Goal: Task Accomplishment & Management: Manage account settings

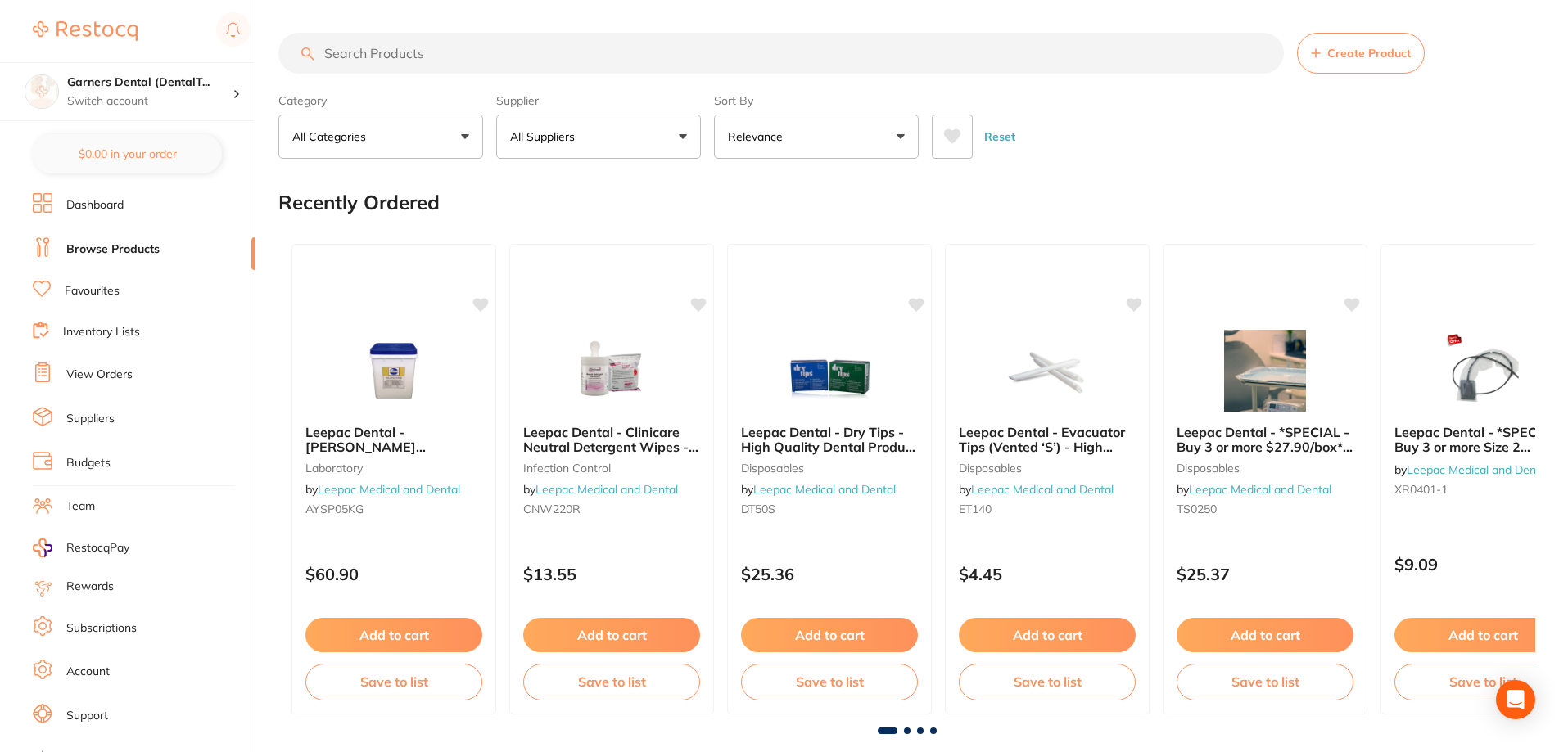
click at [458, 55] on input "search" at bounding box center [782, 53] width 1005 height 41
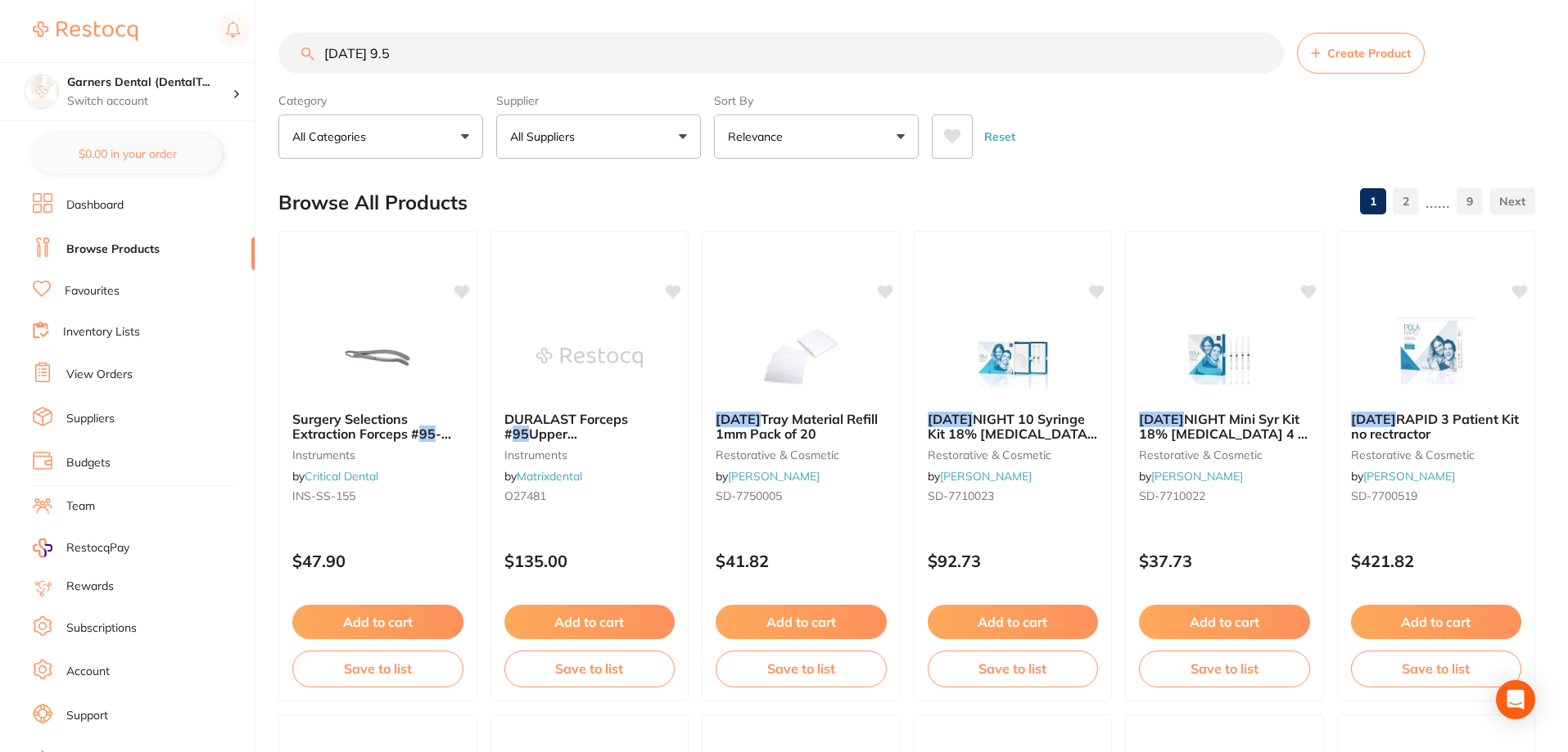
drag, startPoint x: 398, startPoint y: 52, endPoint x: 117, endPoint y: -1, distance: 286.0
click at [117, 0] on html "$280.45 Garners Dental (DentalT... Switch account Garners Dental (DentalTown 5)…" at bounding box center [784, 376] width 1568 height 752
paste input "Poladay 9.5% [MEDICAL_DATA]"
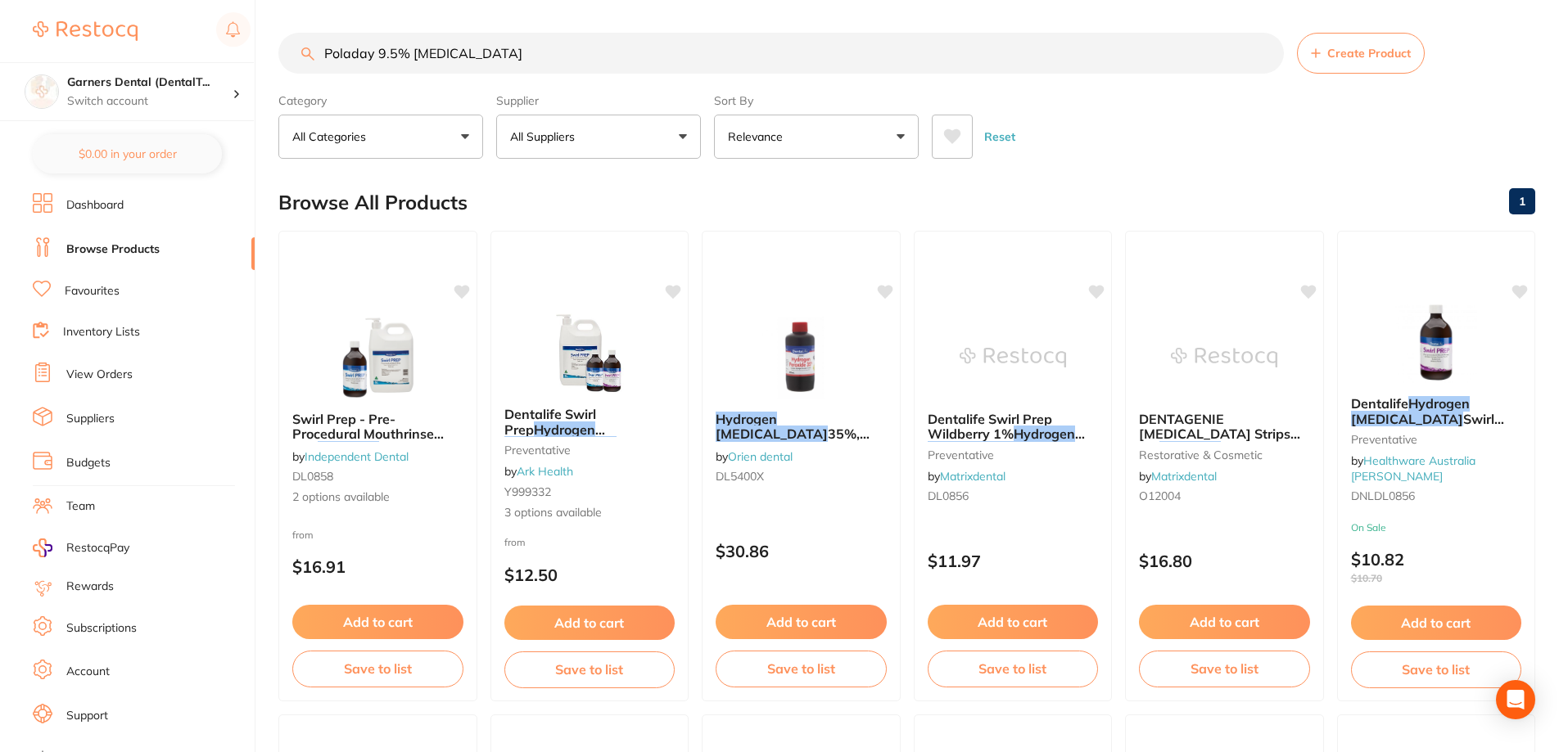
drag, startPoint x: 376, startPoint y: 53, endPoint x: 968, endPoint y: 50, distance: 592.0
click at [968, 50] on input "Poladay 9.5% [MEDICAL_DATA]" at bounding box center [782, 53] width 1005 height 41
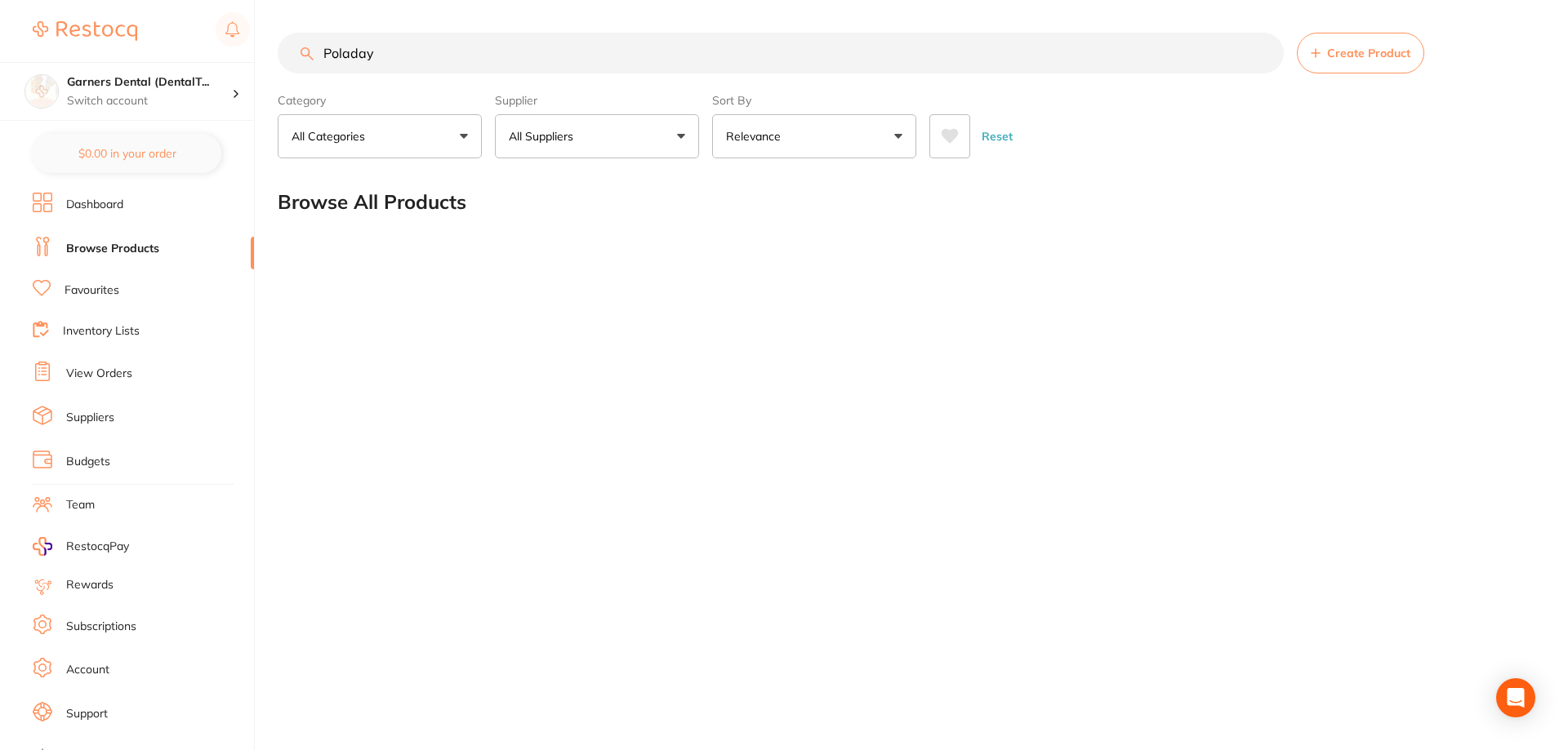
click at [399, 65] on input "Poladay" at bounding box center [781, 53] width 1006 height 41
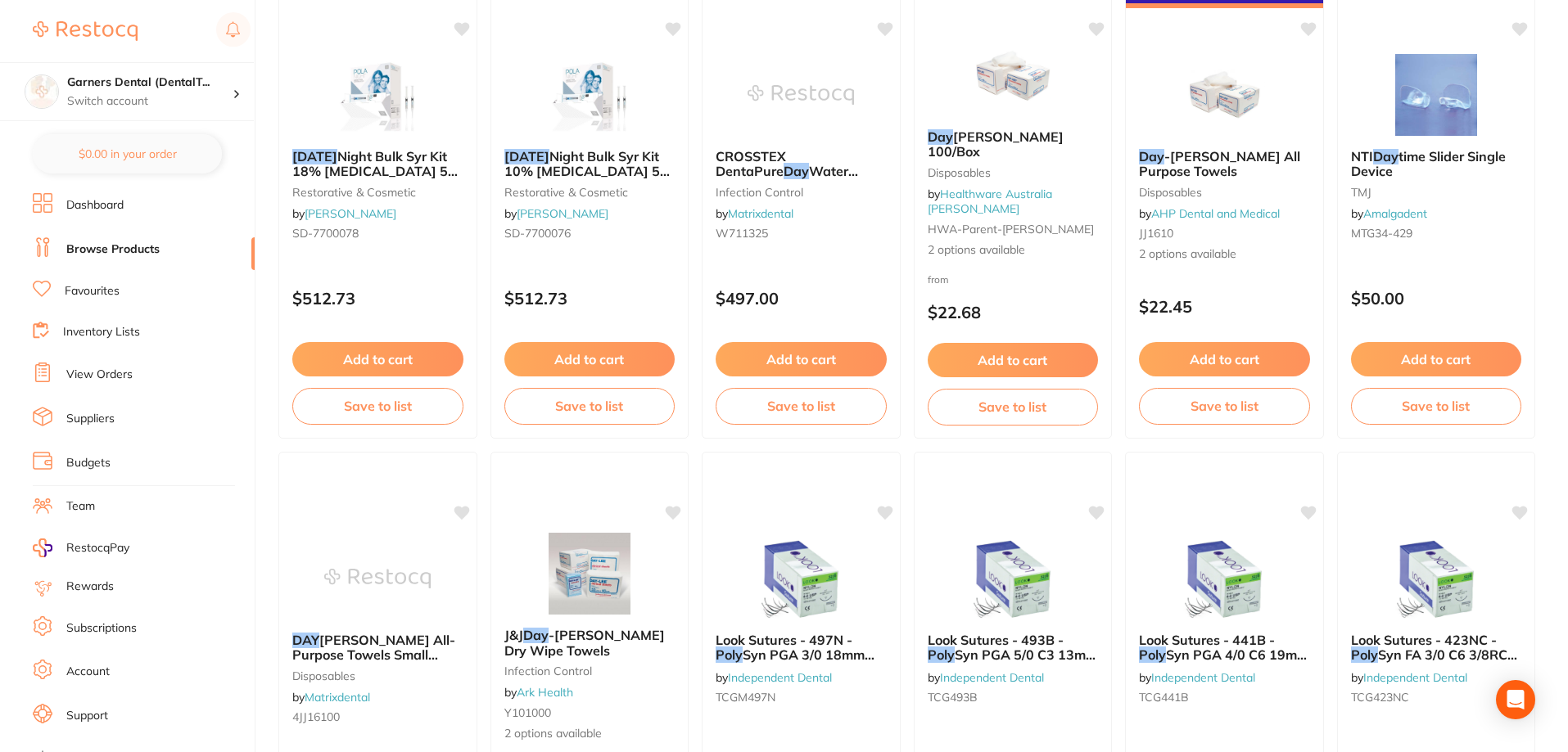
scroll to position [491, 0]
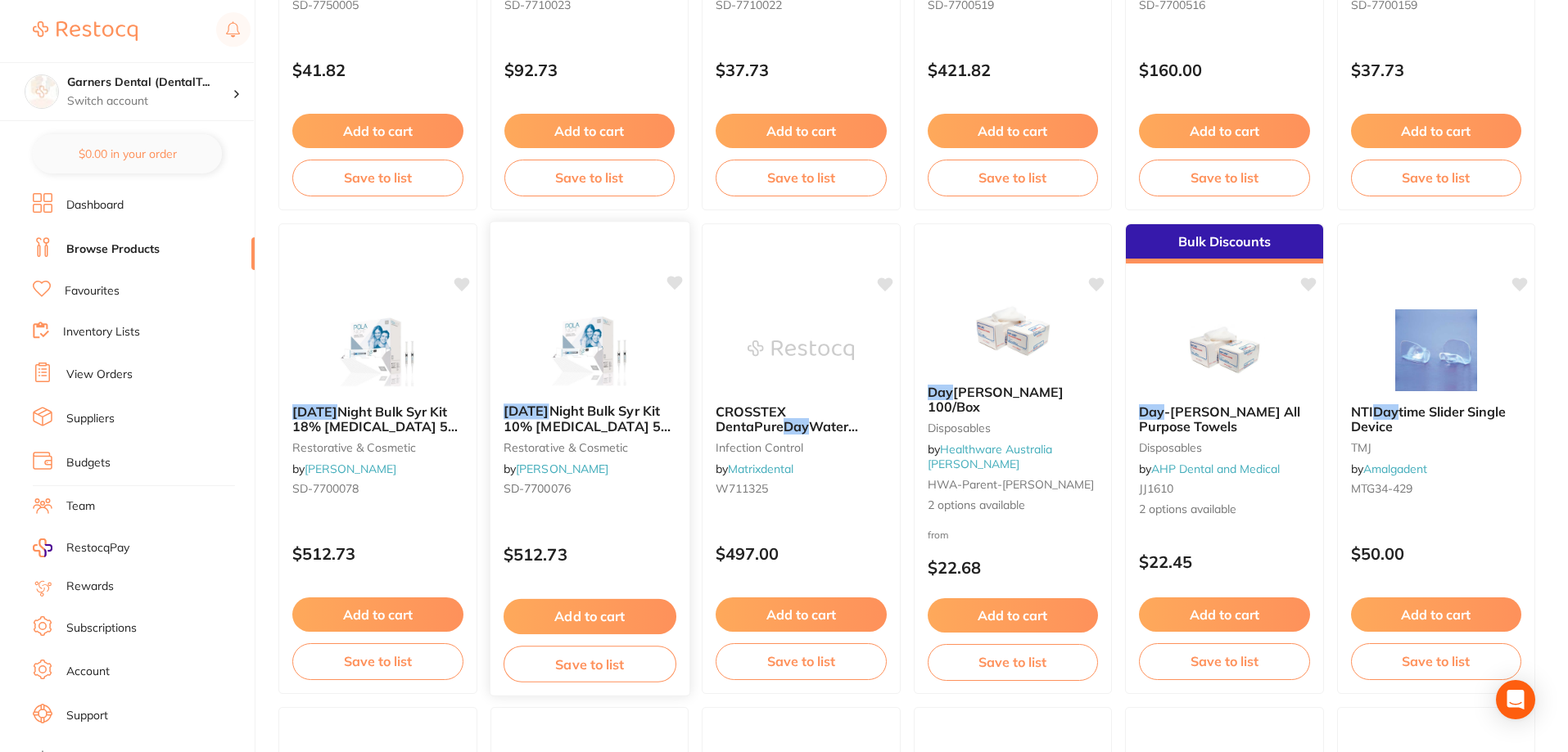
type input "[DATE] day"
click at [608, 469] on link "[PERSON_NAME]" at bounding box center [563, 469] width 93 height 15
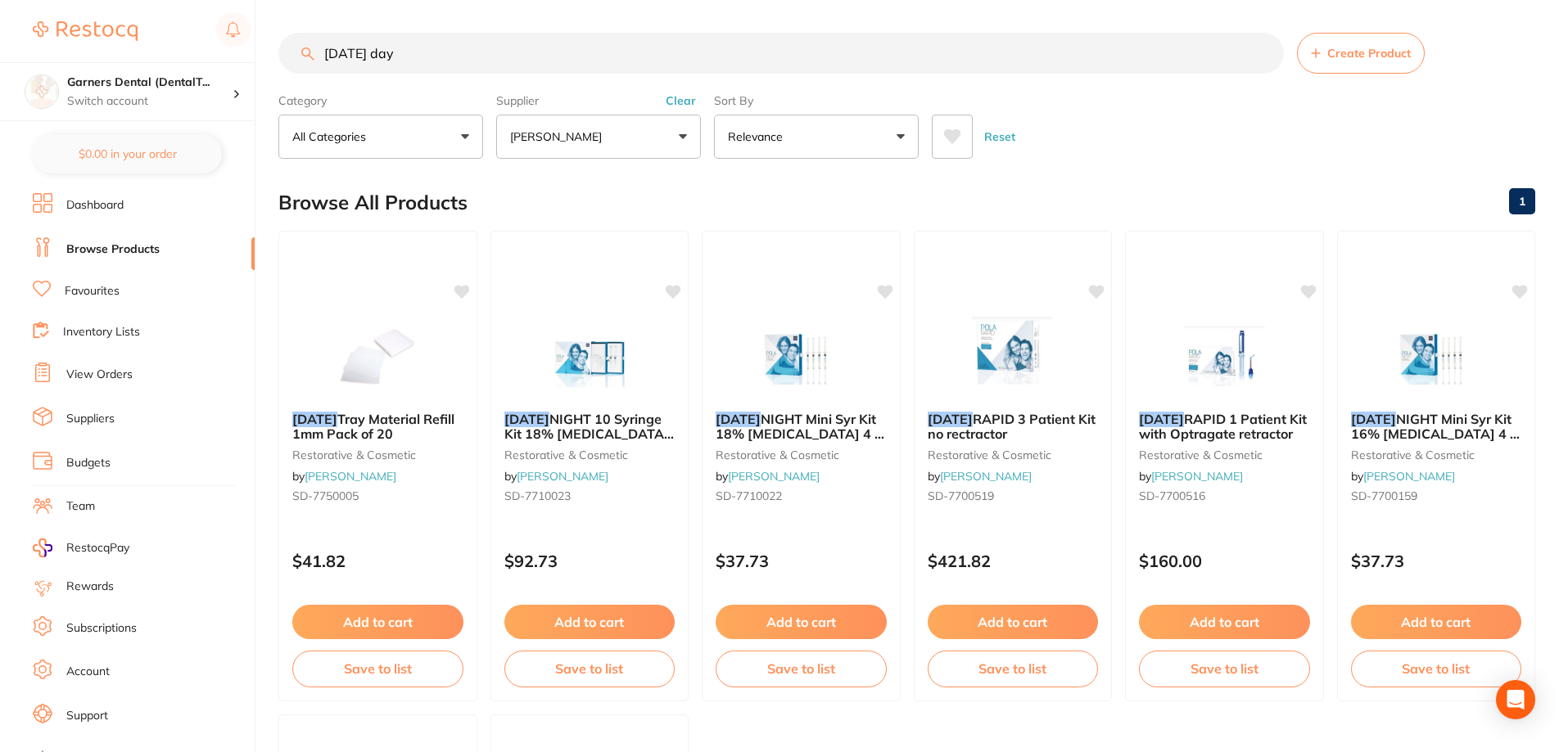
click at [114, 209] on link "Dashboard" at bounding box center [95, 205] width 57 height 16
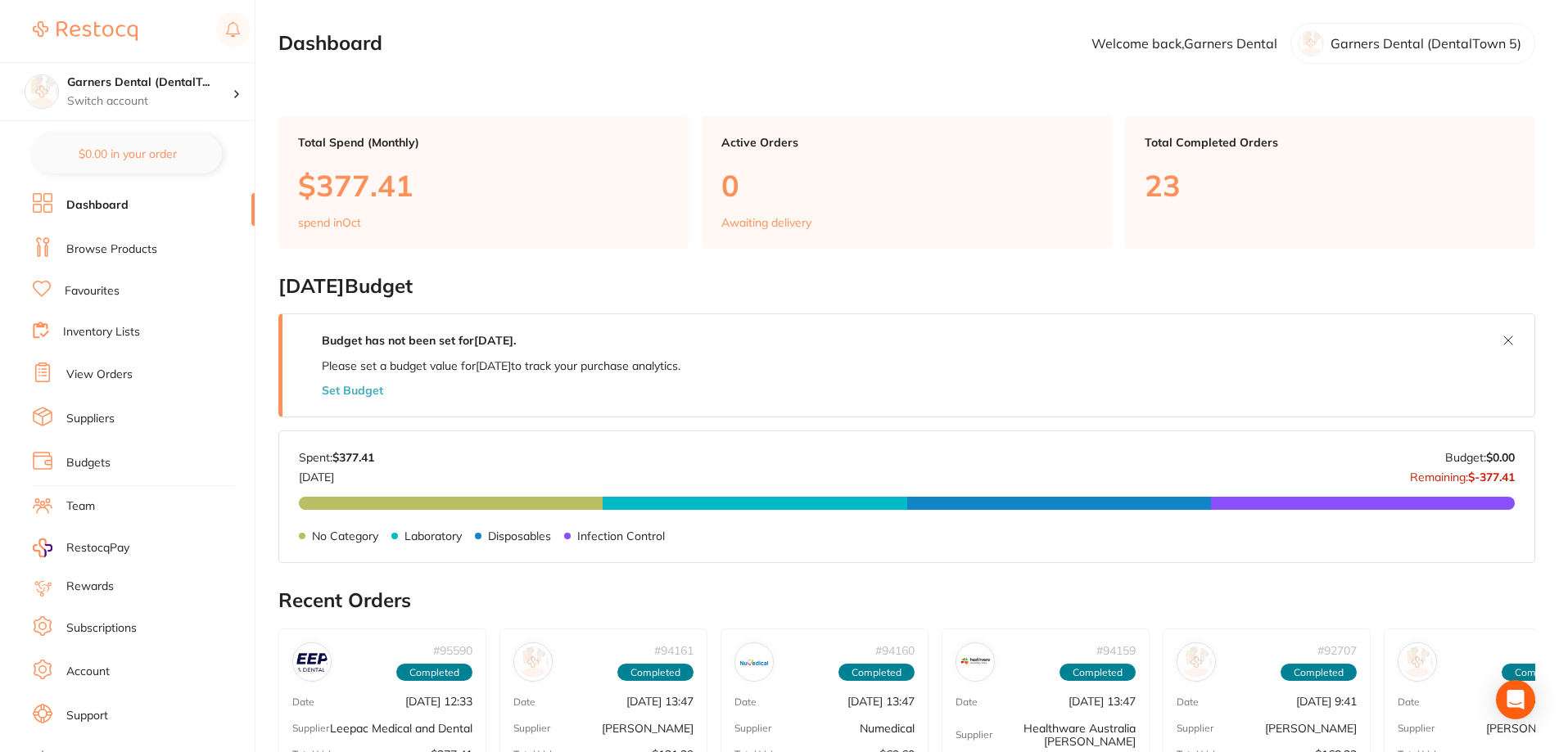
click at [88, 416] on link "Suppliers" at bounding box center [90, 418] width 48 height 16
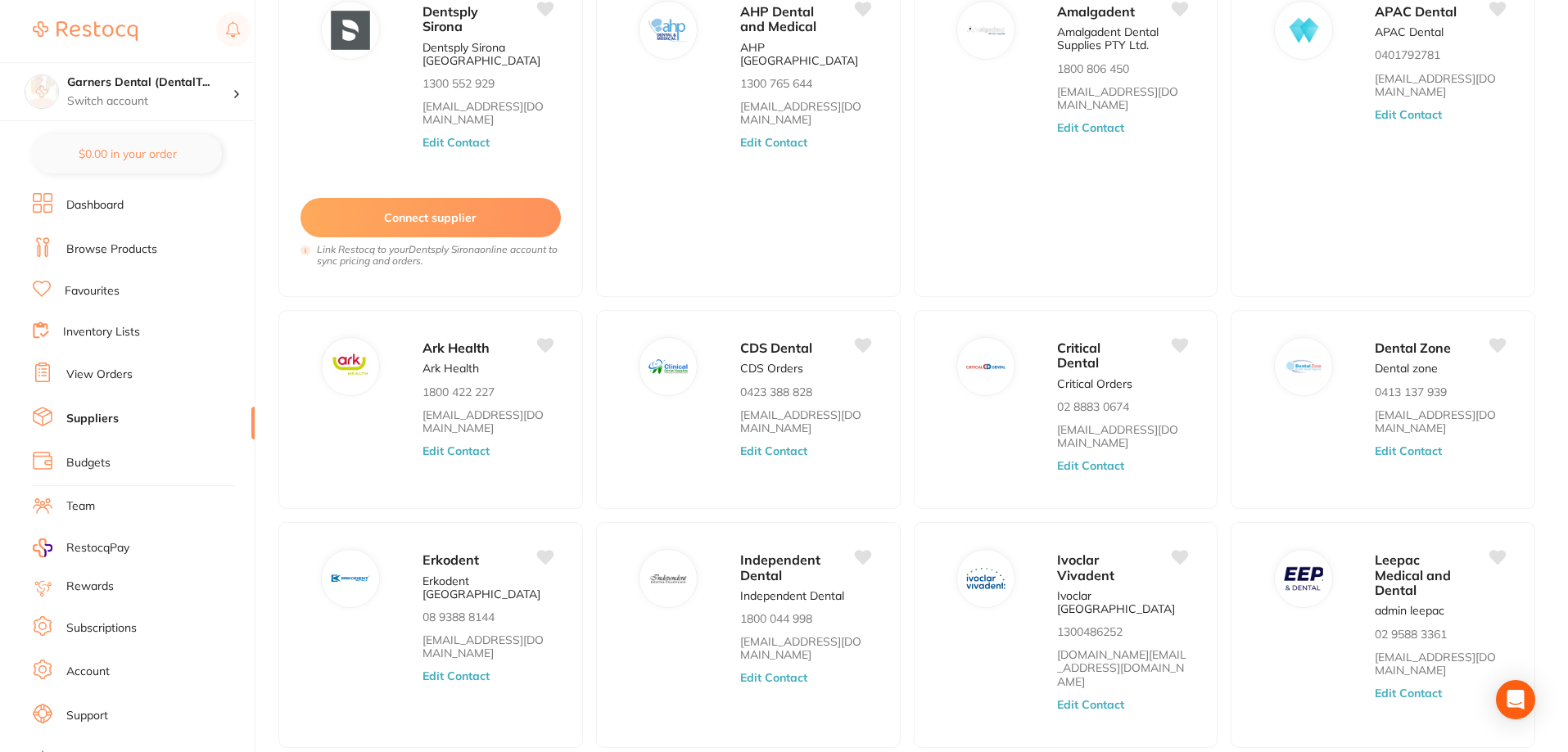
scroll to position [247, 0]
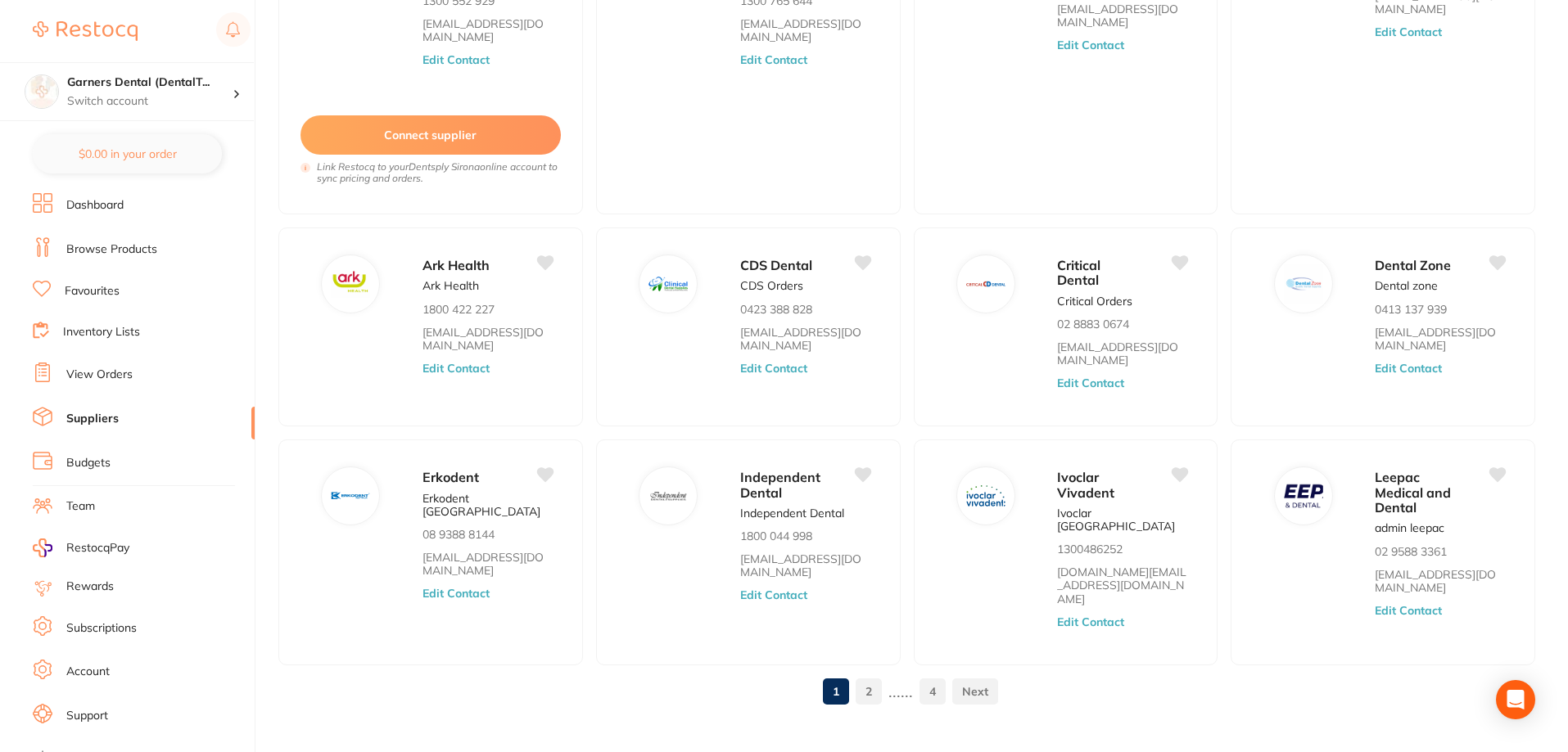
click at [871, 675] on link "2" at bounding box center [869, 691] width 27 height 33
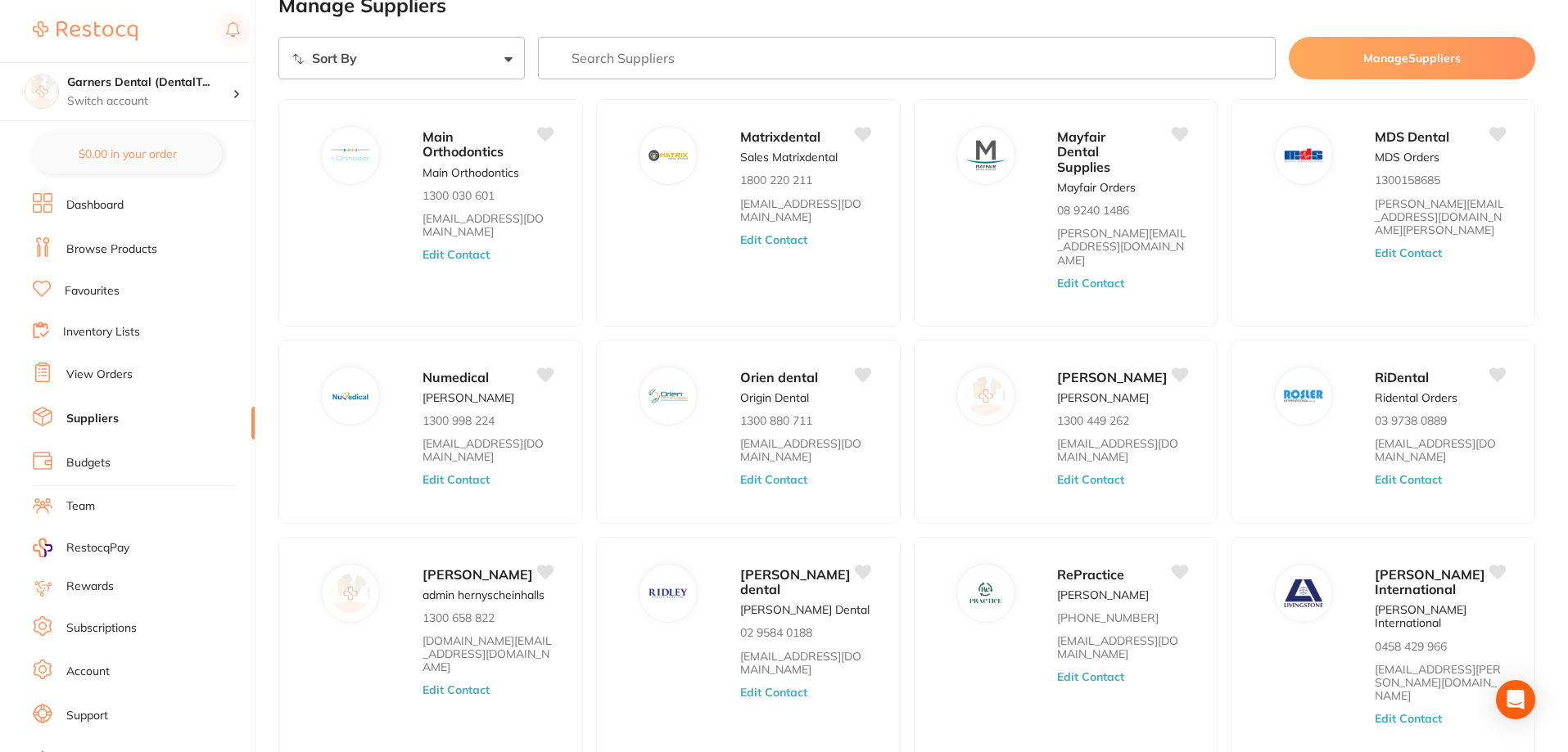
scroll to position [0, 0]
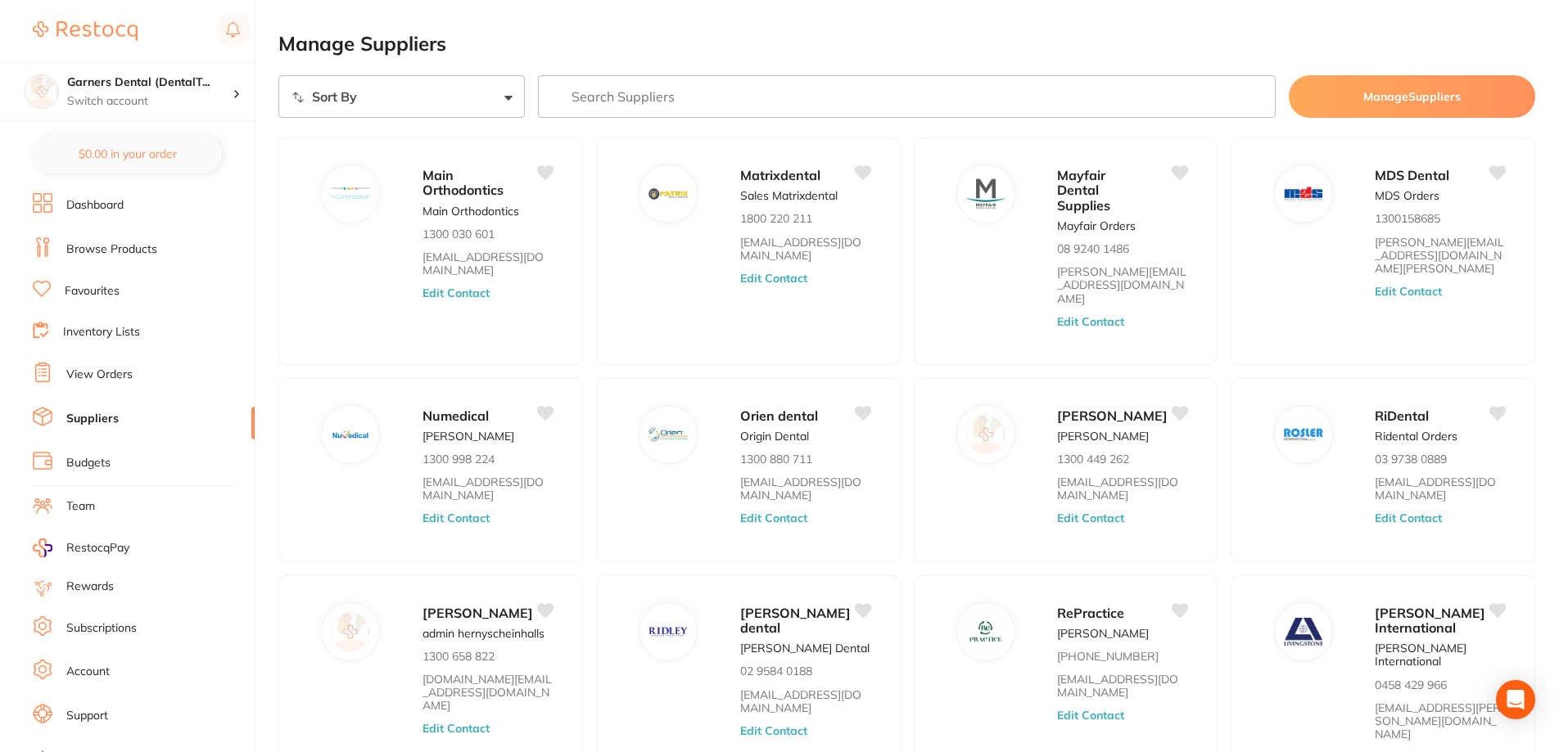
click at [656, 100] on input "search" at bounding box center [907, 96] width 739 height 43
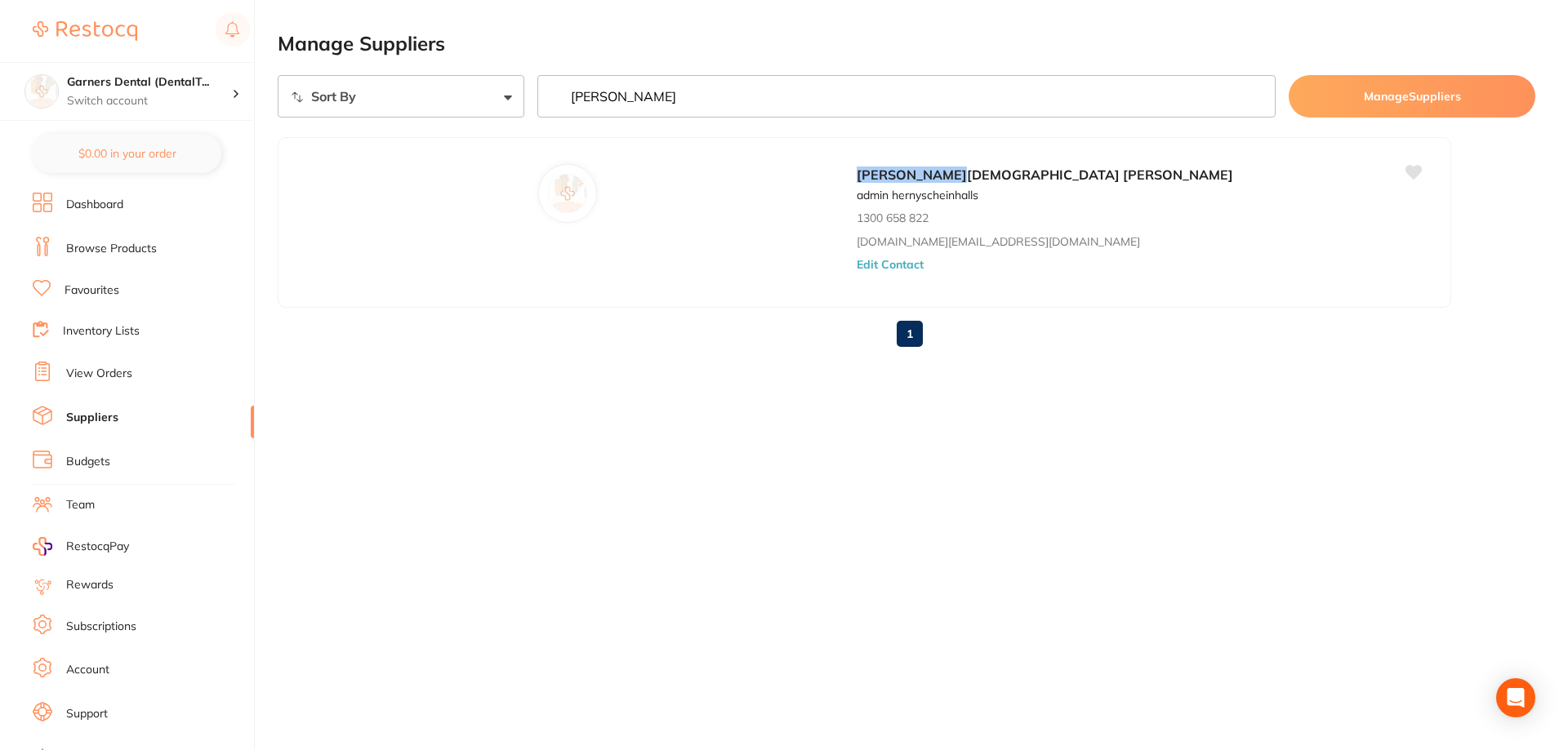
type input "[PERSON_NAME]"
click at [856, 266] on button "Edit Contact" at bounding box center [890, 265] width 68 height 13
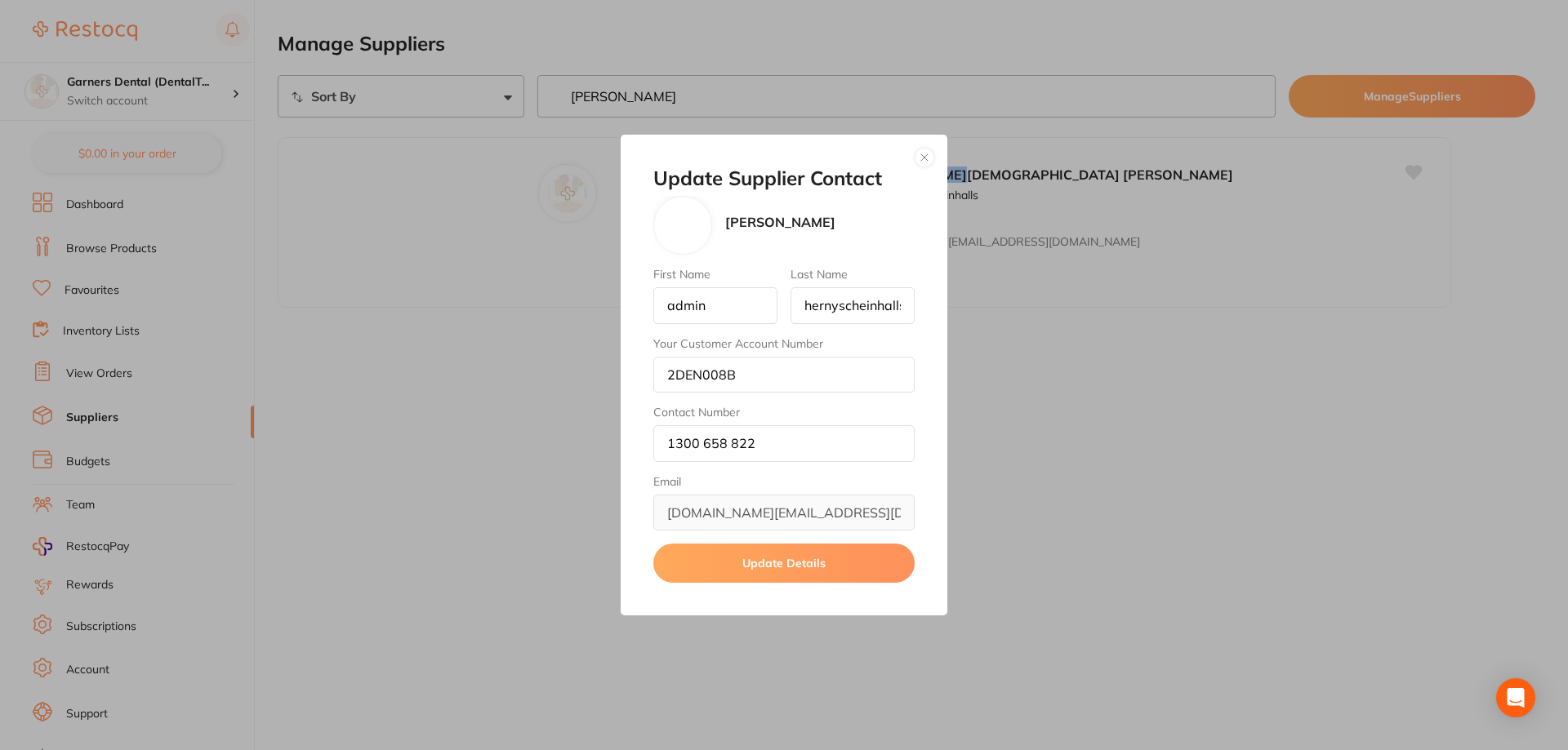
click at [835, 562] on button "Update Details" at bounding box center [784, 563] width 261 height 39
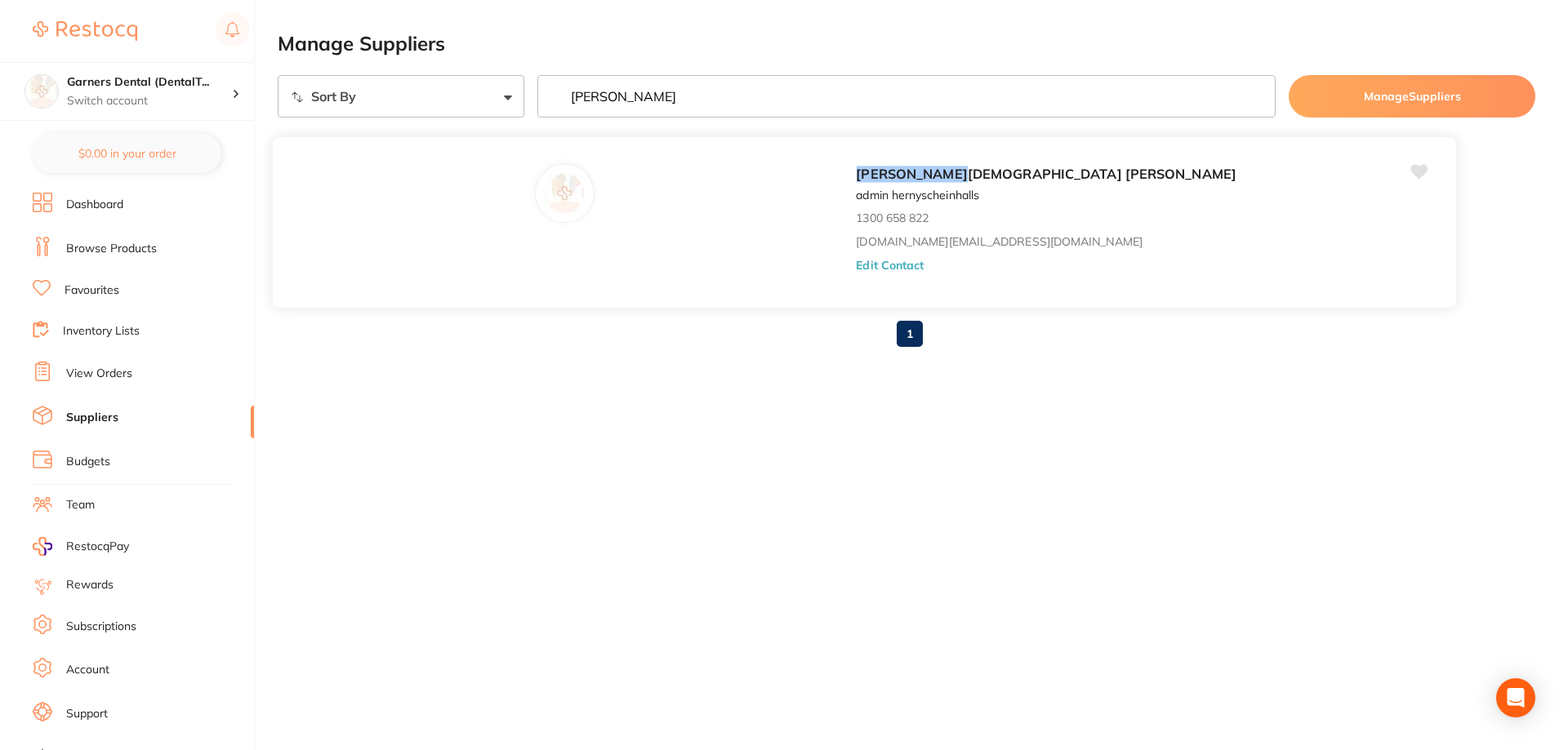
click at [856, 226] on div "[PERSON_NAME] admin hernyscheinhalls 1300 658 822 [DOMAIN_NAME][EMAIL_ADDRESS][…" at bounding box center [1147, 227] width 584 height 128
click at [134, 249] on link "Browse Products" at bounding box center [112, 249] width 91 height 16
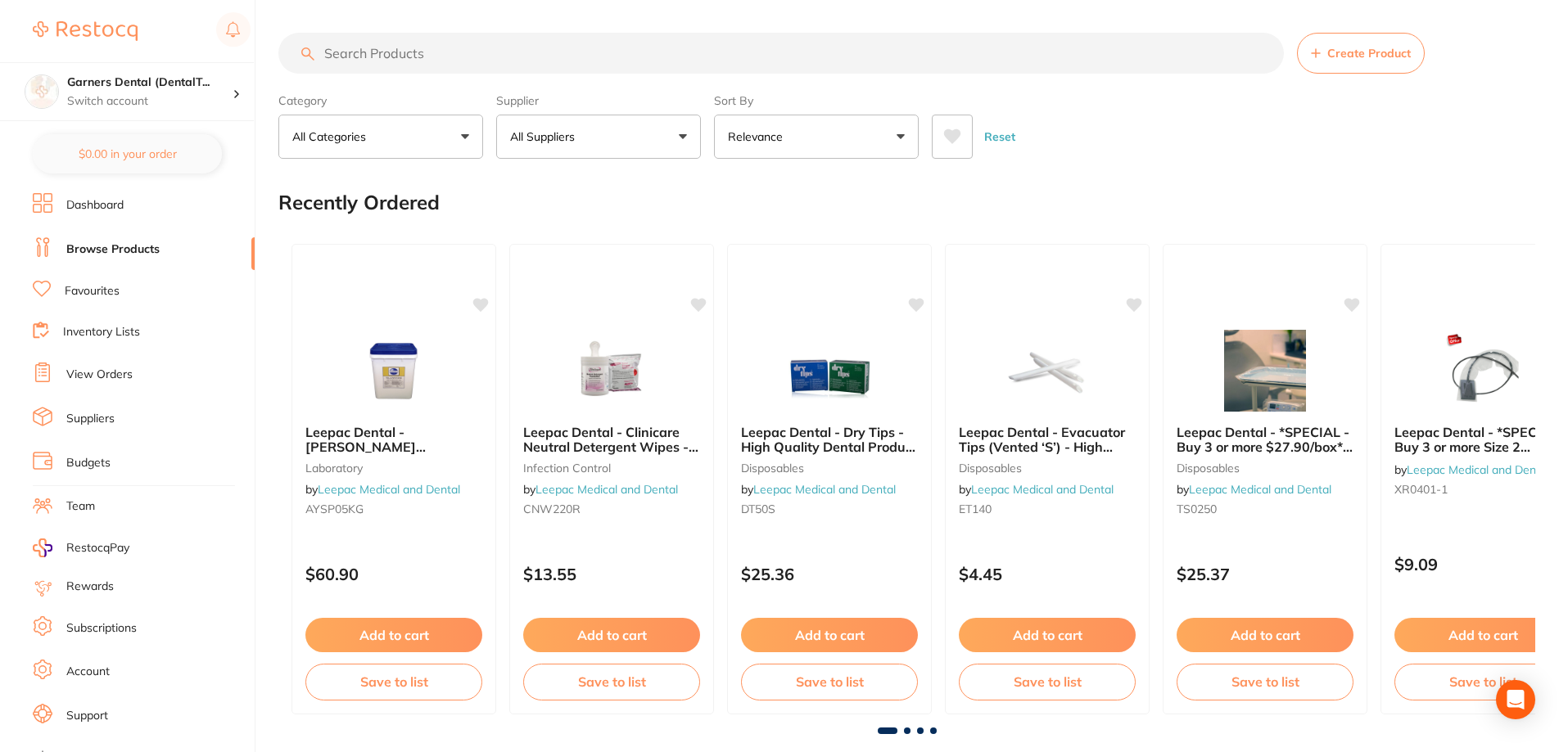
click at [398, 49] on input "search" at bounding box center [782, 53] width 1005 height 41
click at [495, 57] on input "search" at bounding box center [782, 53] width 1005 height 41
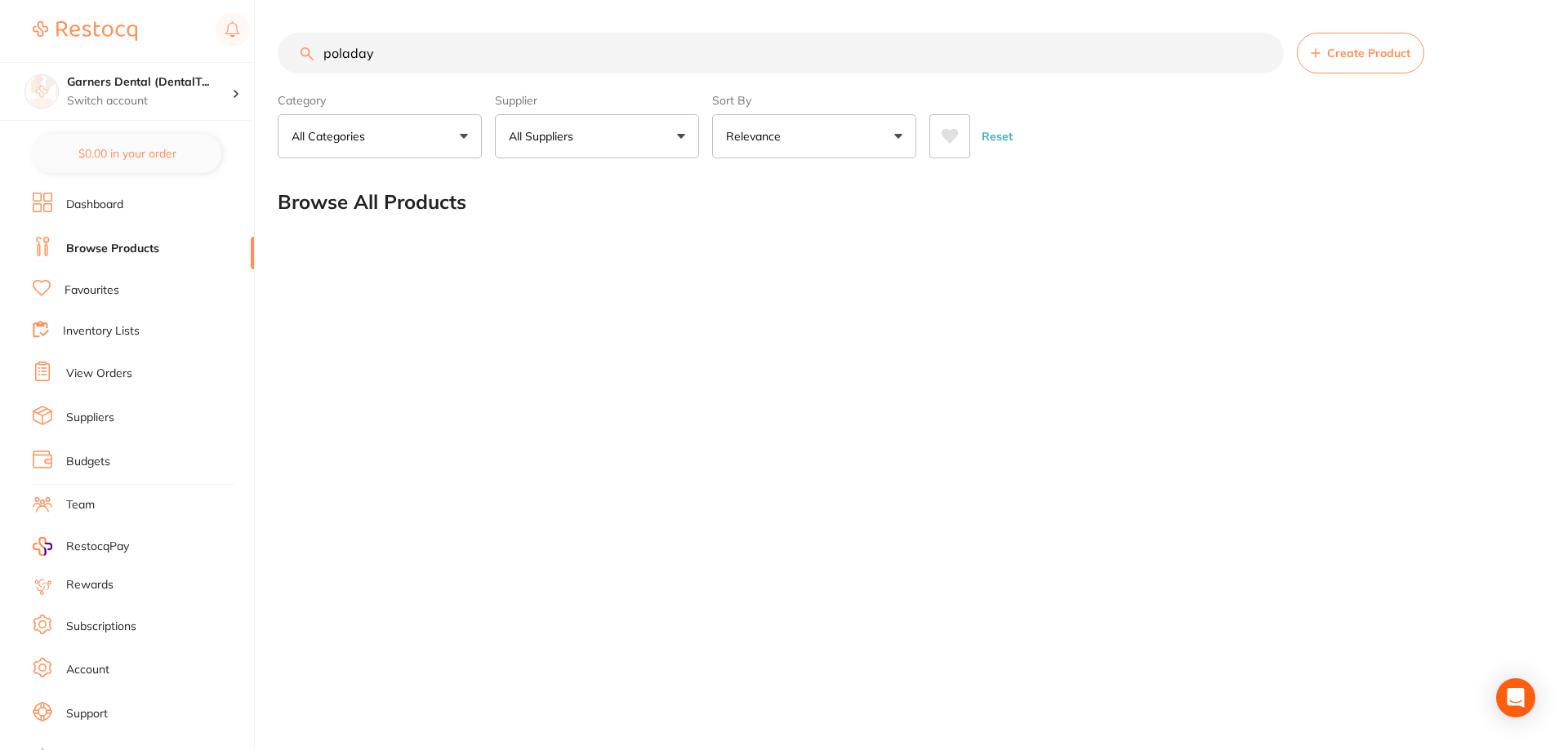
click at [350, 55] on input "poladay" at bounding box center [781, 53] width 1006 height 41
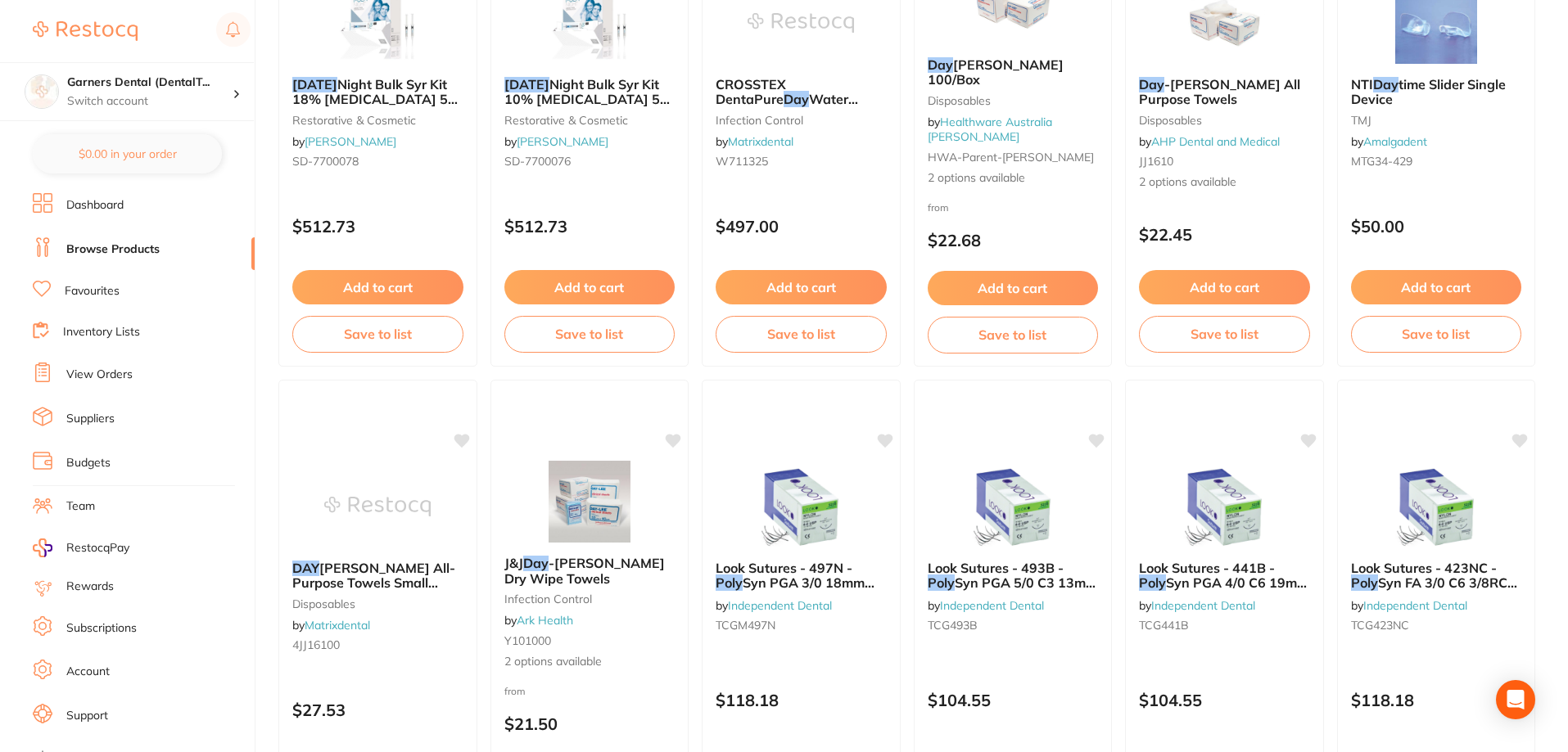
scroll to position [410, 0]
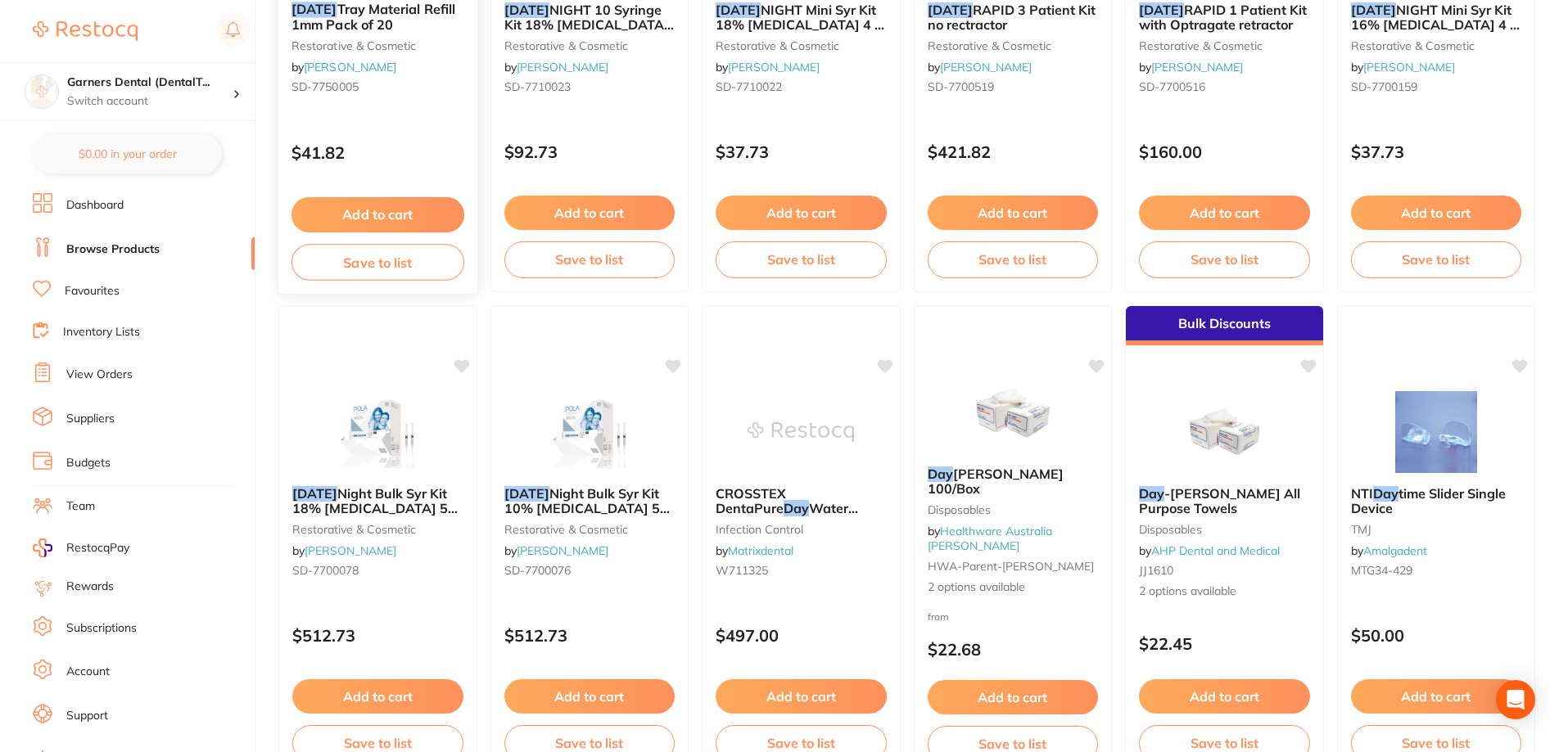
type input "[DATE] day"
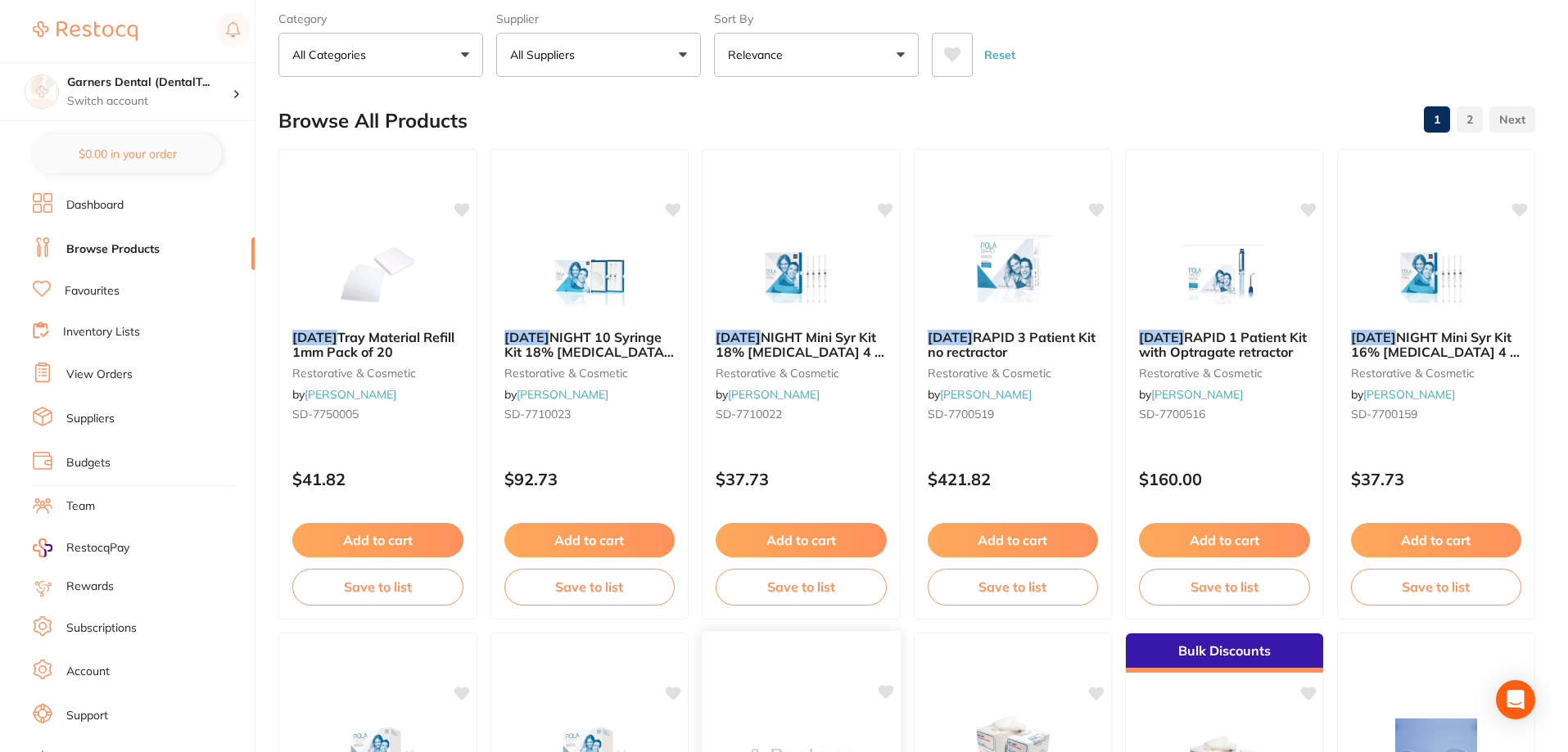
scroll to position [0, 0]
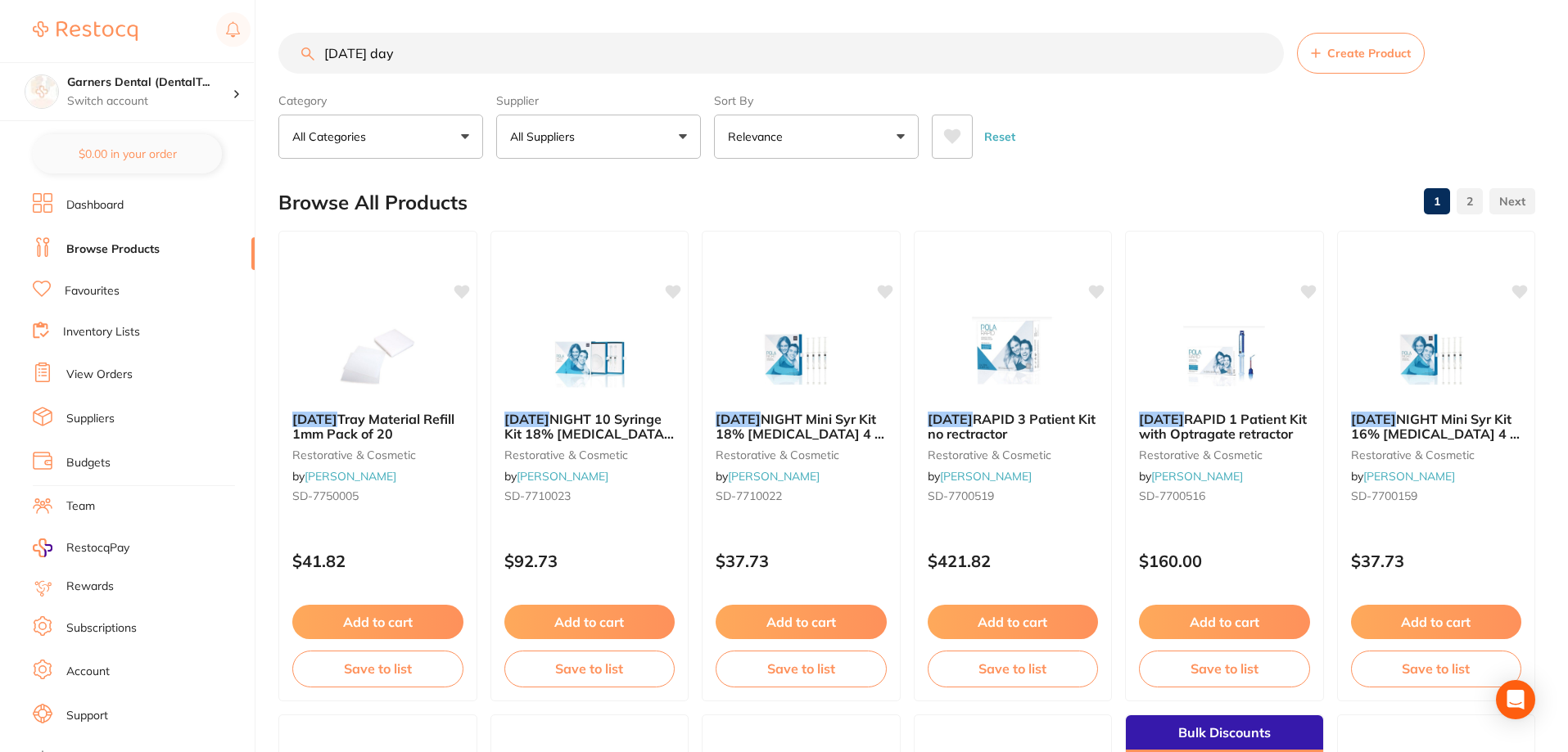
click at [107, 415] on link "Suppliers" at bounding box center [90, 418] width 48 height 16
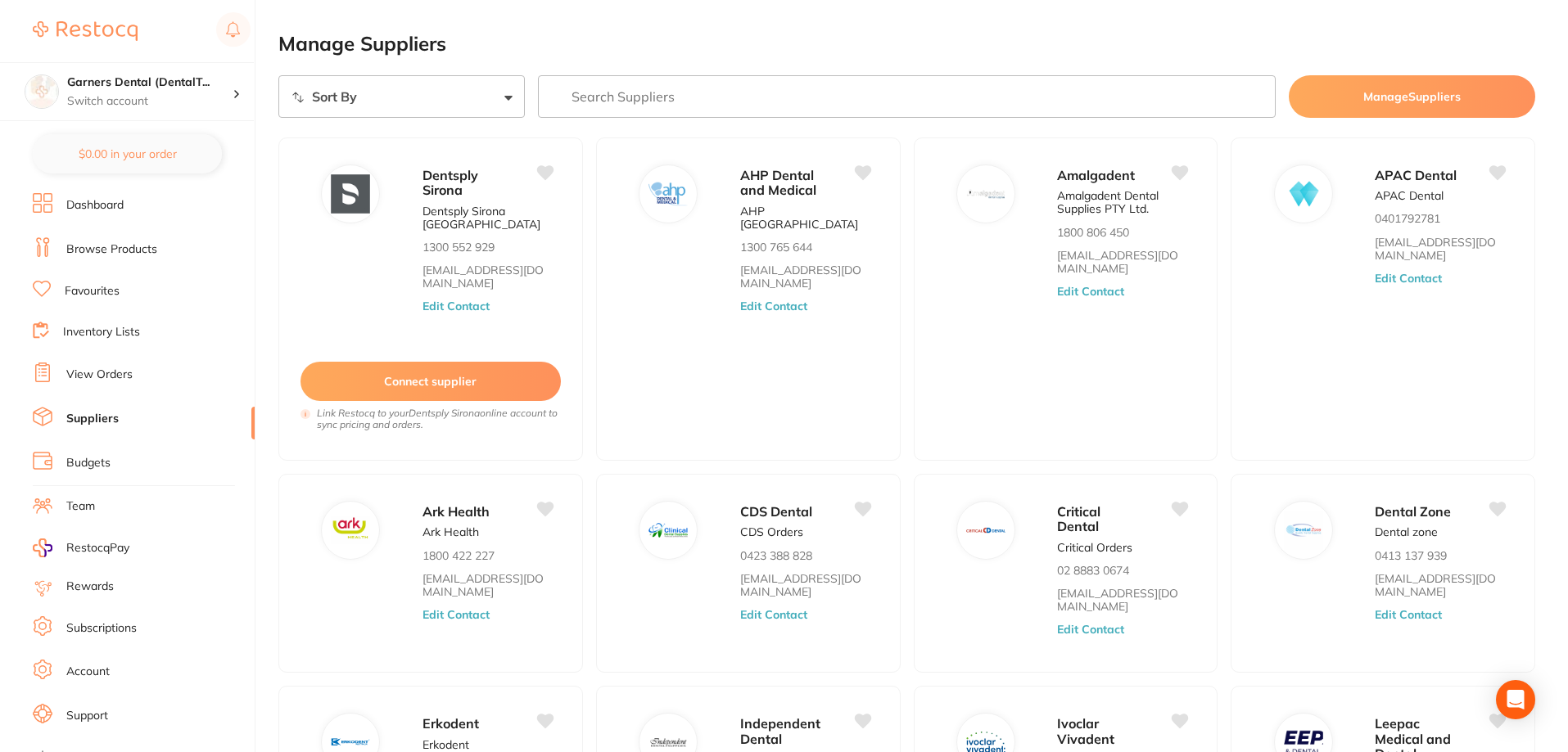
click at [627, 93] on input "search" at bounding box center [907, 96] width 739 height 43
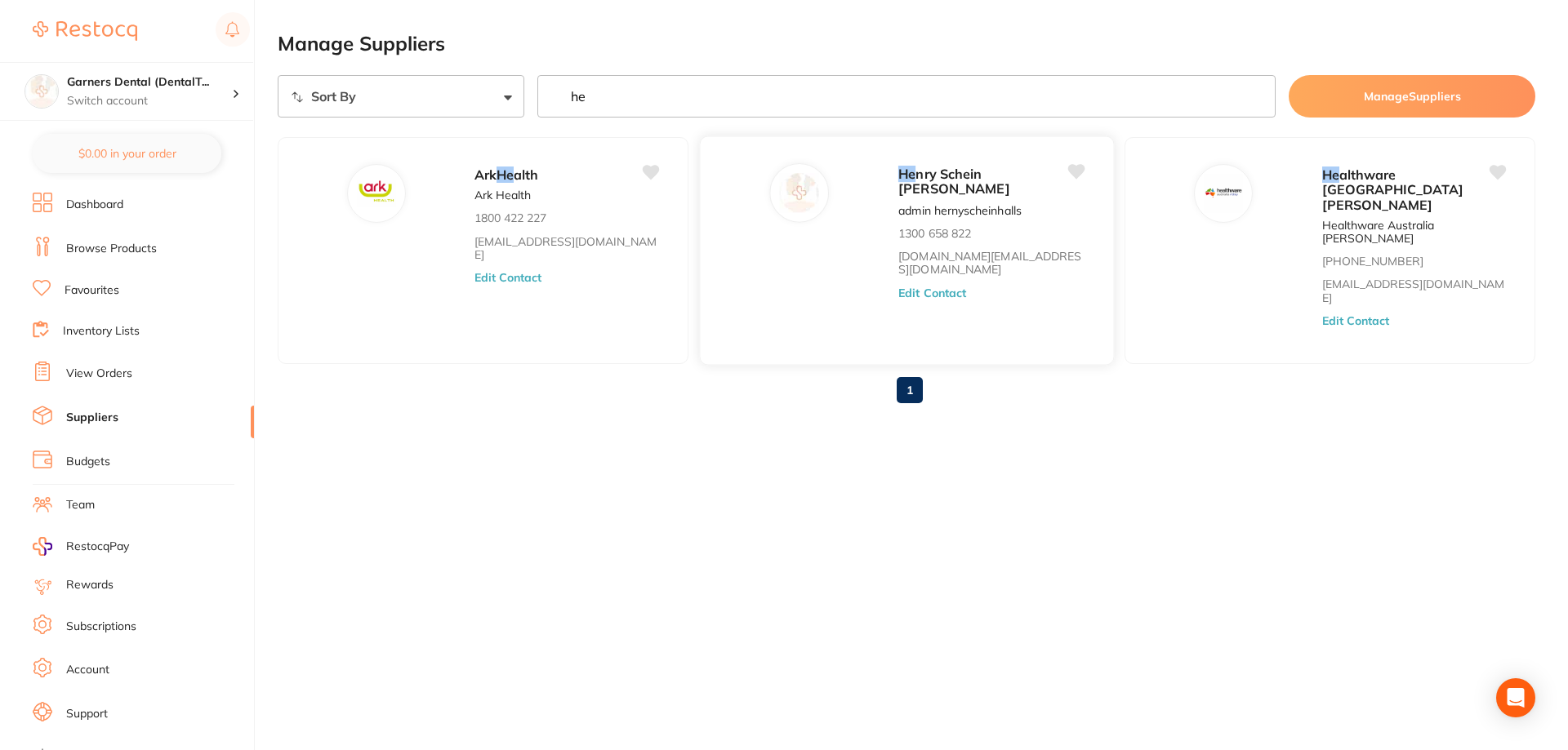
type input "he"
click at [898, 227] on p "1300 658 822" at bounding box center [934, 234] width 73 height 13
click at [898, 287] on button "Edit Contact" at bounding box center [932, 293] width 68 height 13
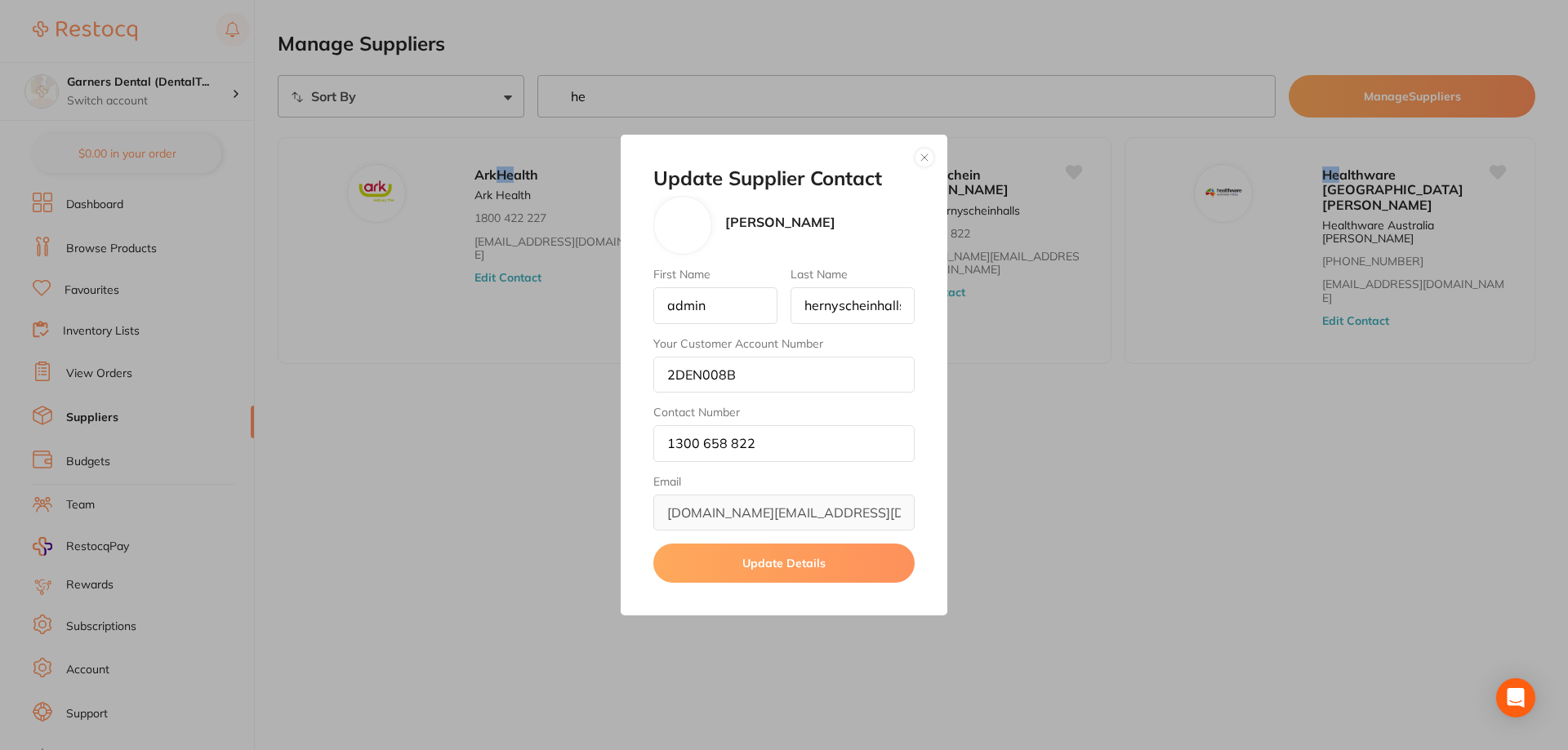
click at [695, 155] on div "Update Supplier Contact [PERSON_NAME] First Name admin Last Name hernyscheinhal…" at bounding box center [783, 375] width 326 height 481
click at [923, 152] on button "button" at bounding box center [924, 157] width 20 height 20
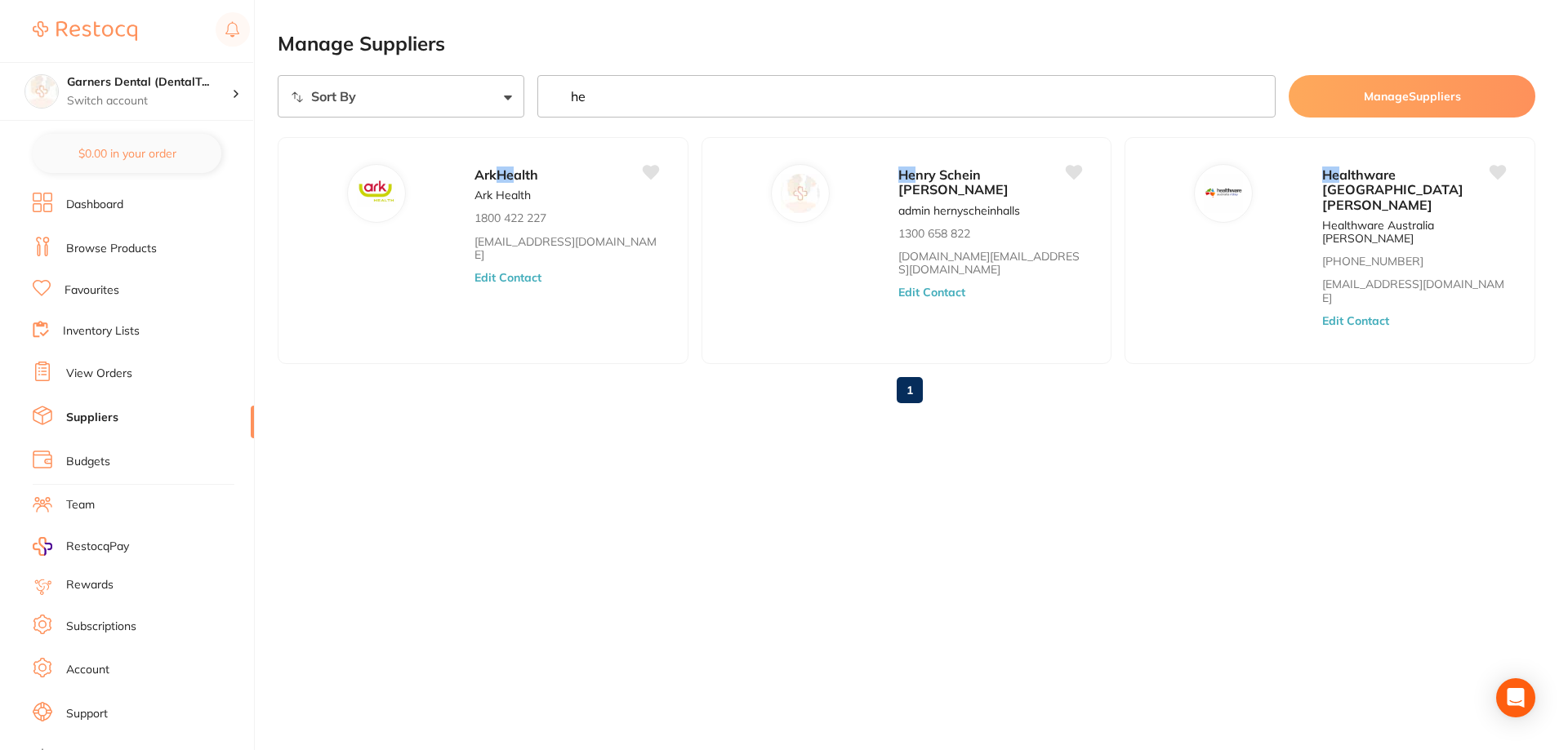
click at [133, 244] on link "Browse Products" at bounding box center [112, 249] width 91 height 16
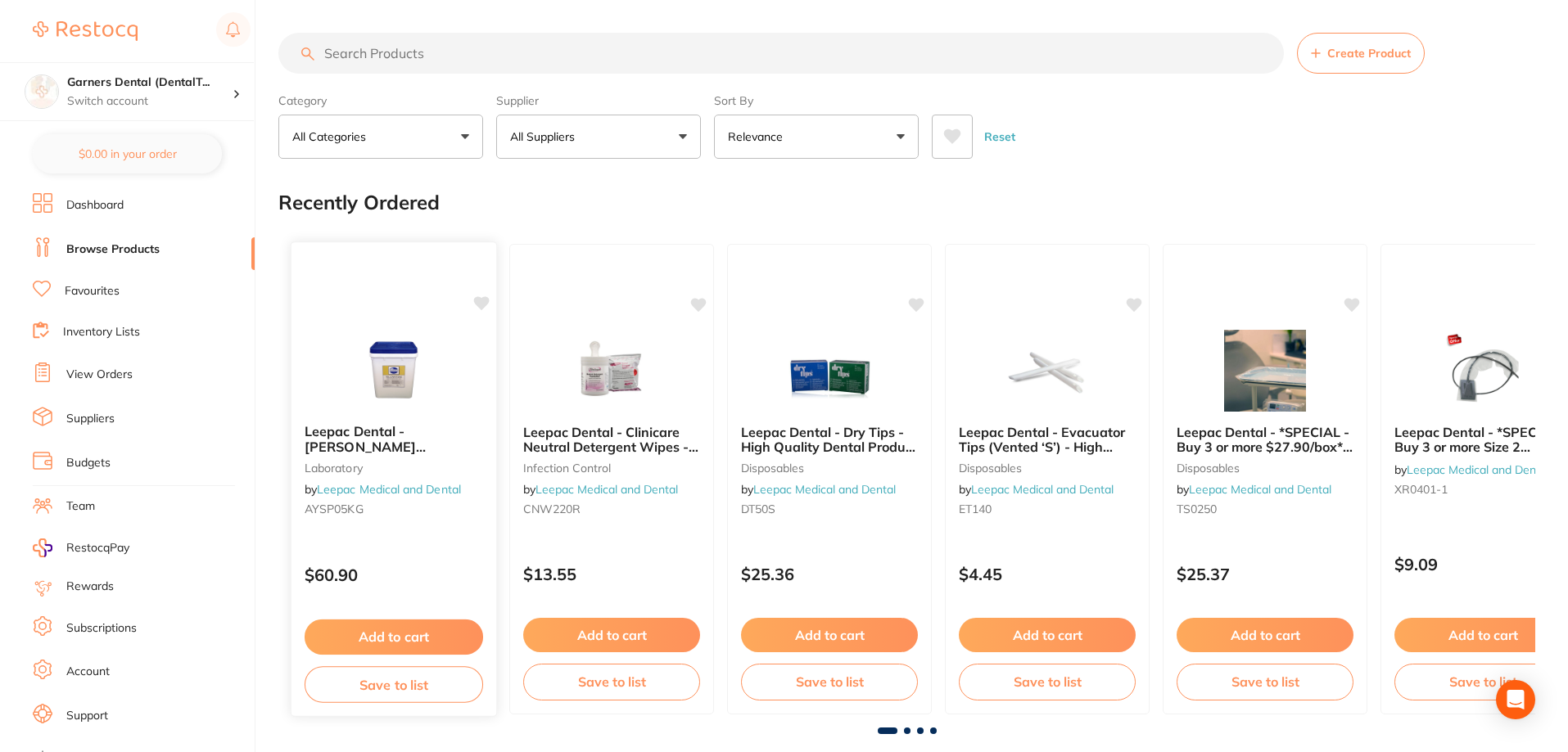
click at [481, 302] on icon at bounding box center [482, 303] width 15 height 14
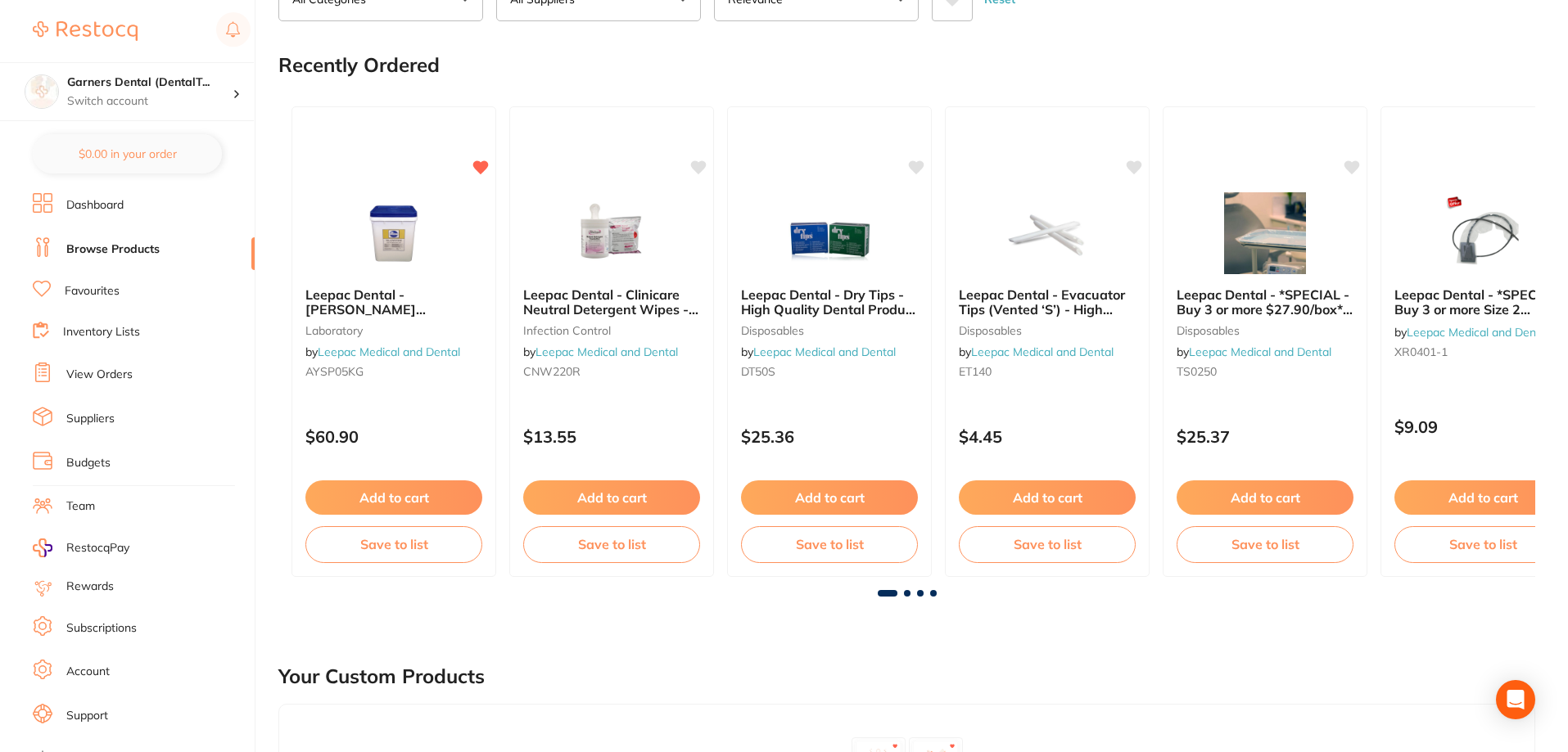
scroll to position [164, 0]
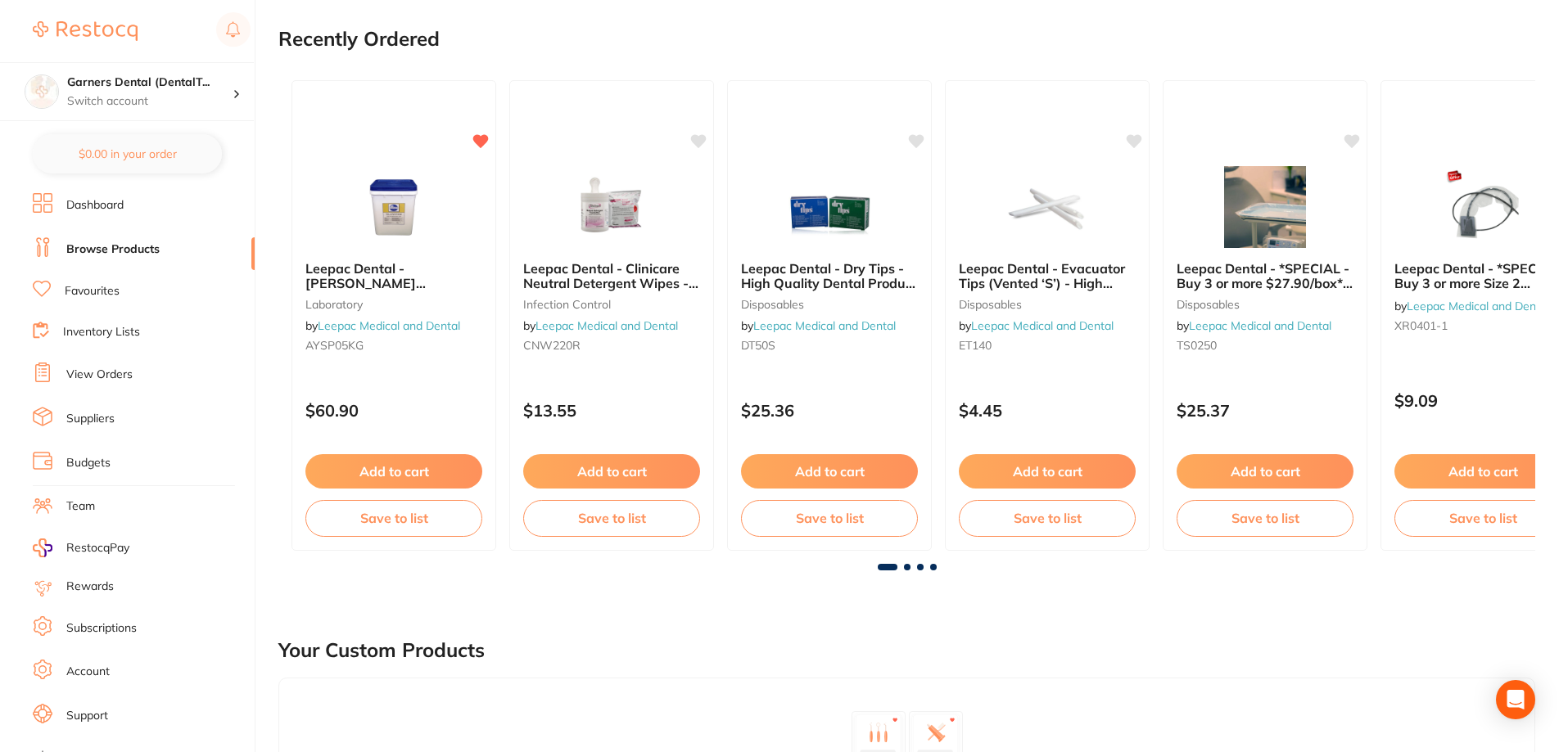
click at [1033, 602] on main "Create Product Category All Categories All Categories 3D Printing anaesthetic a…" at bounding box center [924, 705] width 1290 height 1737
click at [1042, 329] on link "Leepac Medical and Dental" at bounding box center [1042, 326] width 144 height 15
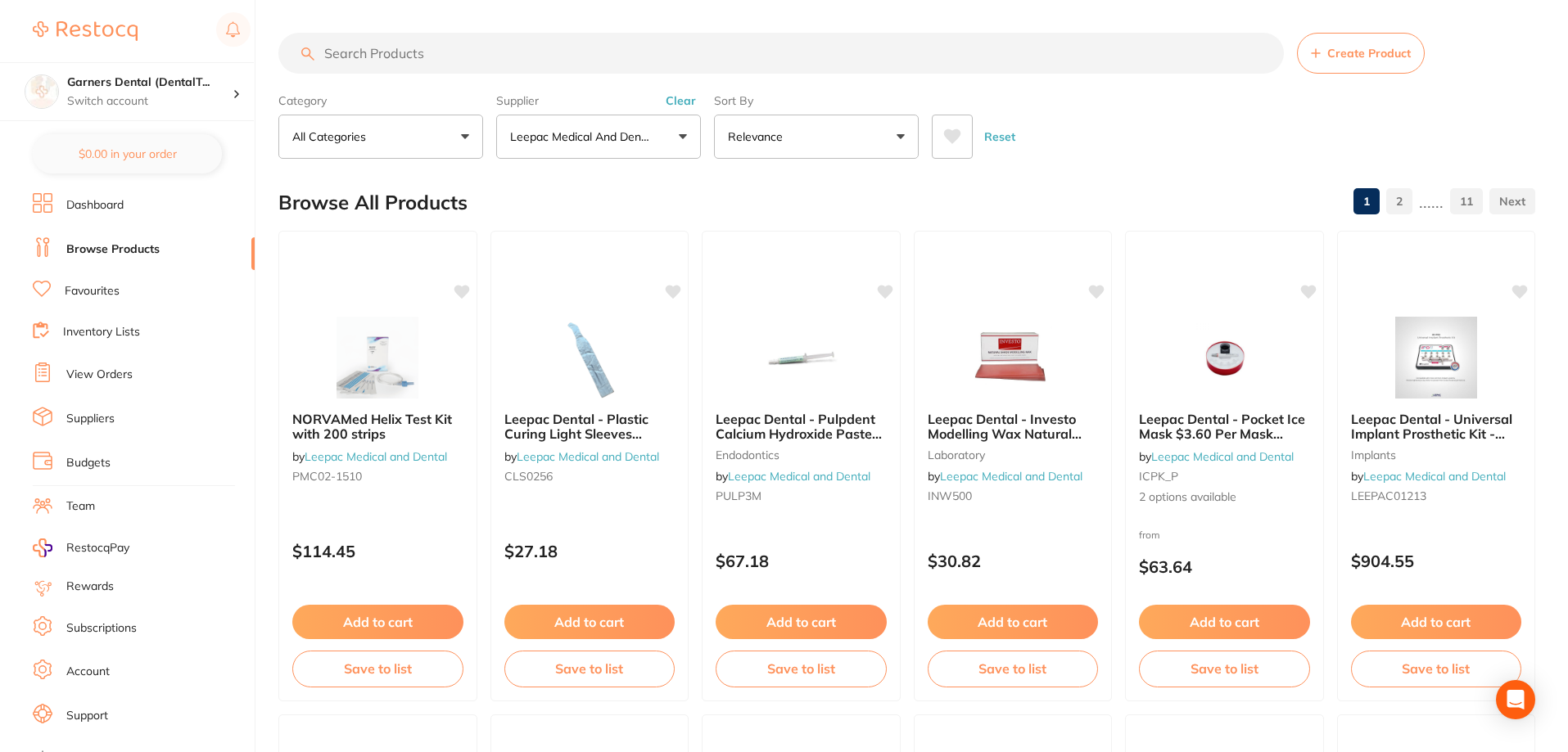
click at [568, 50] on input "search" at bounding box center [782, 53] width 1005 height 41
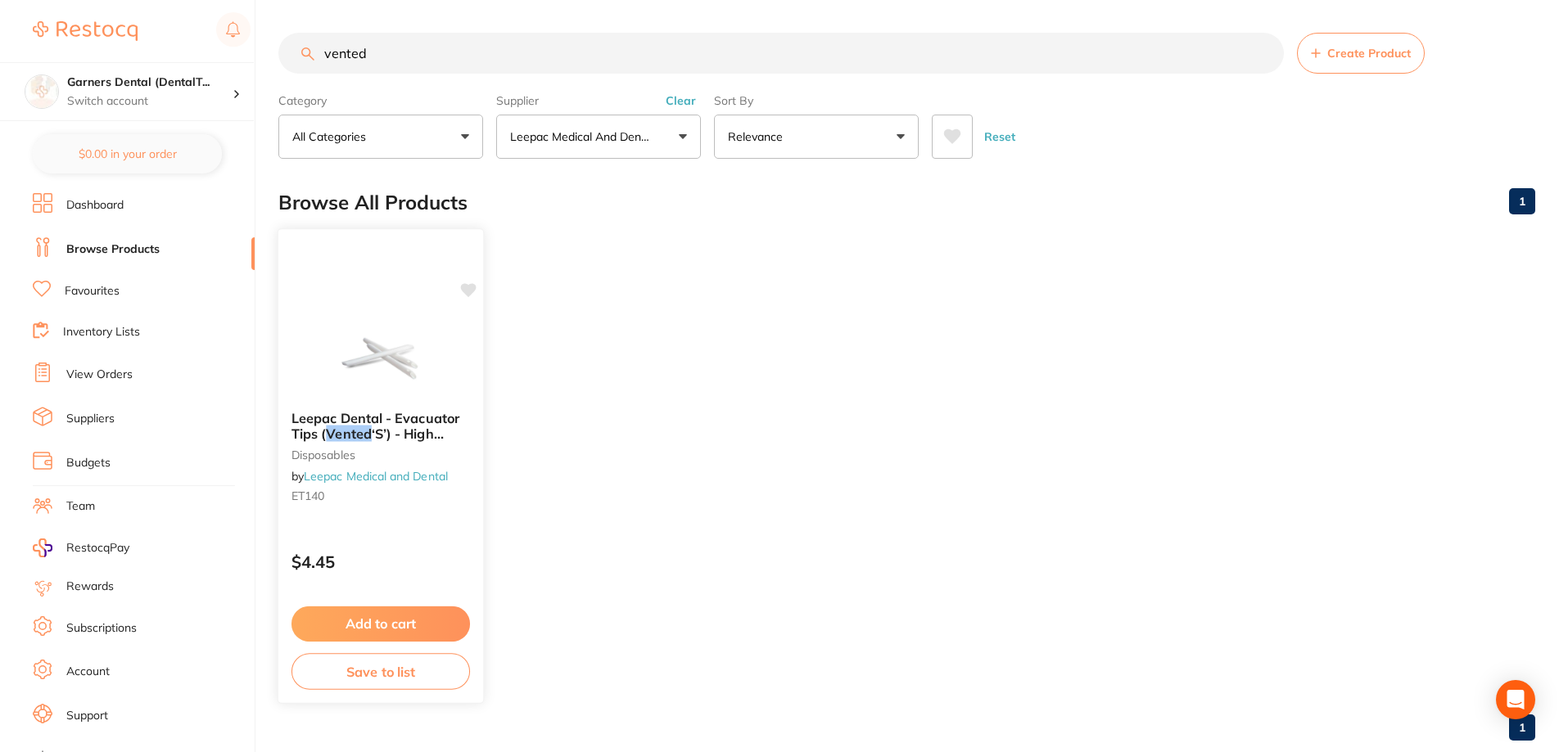
type input "vented"
click at [384, 312] on div "Leepac Dental - Evacuator Tips ( Vented ‘S’) - High Quality Dental Product disp…" at bounding box center [381, 467] width 207 height 476
click at [470, 285] on icon at bounding box center [469, 290] width 15 height 14
click at [1196, 369] on ul "Leepac Dental - Evacuator Tips ( Vented ‘S’) - High Quality Dental Product disp…" at bounding box center [907, 466] width 1257 height 470
click at [107, 209] on link "Dashboard" at bounding box center [95, 205] width 57 height 16
